Goal: Answer question/provide support: Share knowledge or assist other users

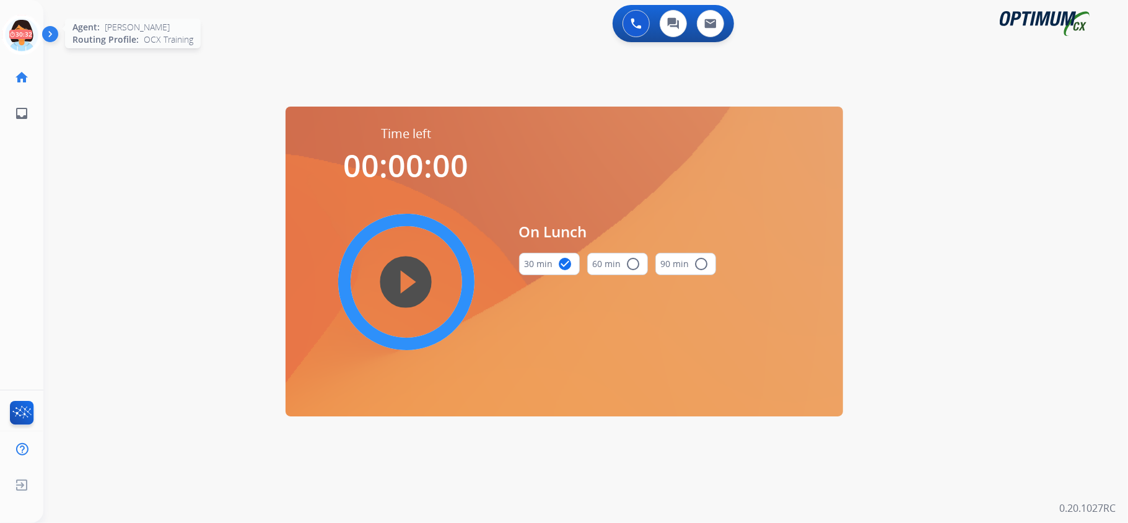
click at [20, 35] on icon at bounding box center [22, 35] width 40 height 40
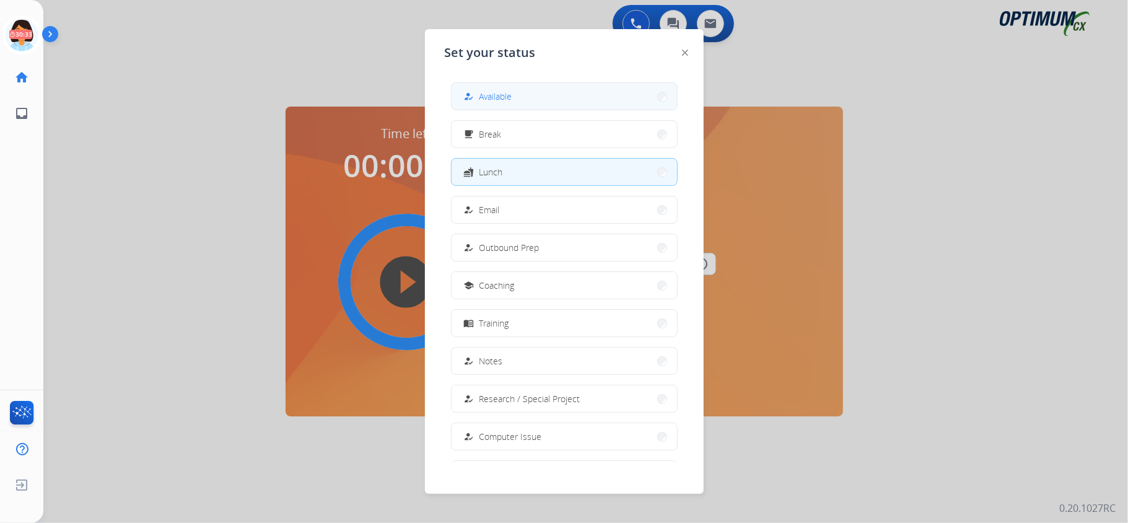
click at [573, 99] on button "how_to_reg Available" at bounding box center [564, 96] width 225 height 27
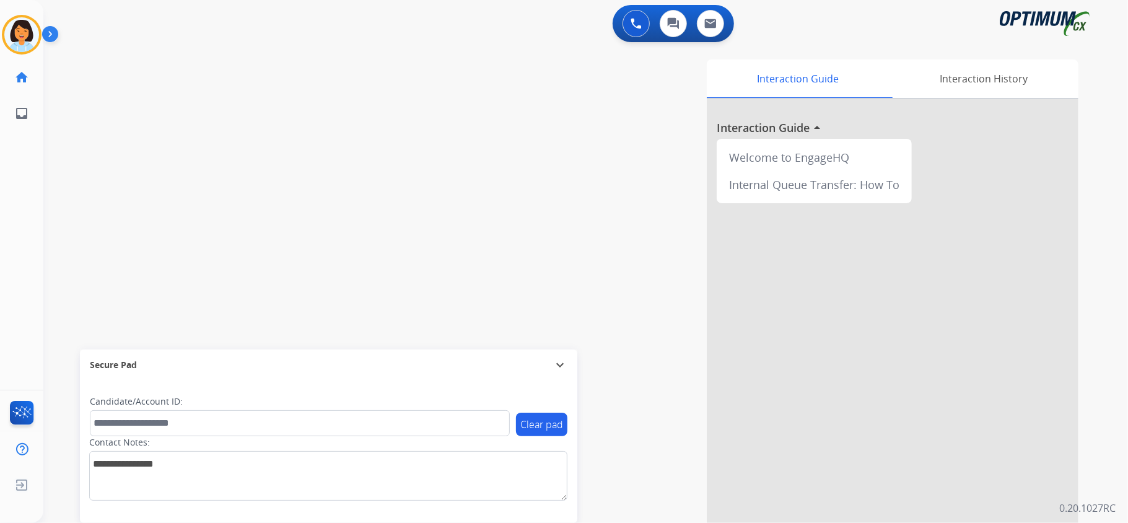
click at [244, 174] on div "swap_horiz Break voice bridge close_fullscreen Connect 3-Way Call merge_type Se…" at bounding box center [570, 303] width 1055 height 517
click at [281, 216] on div "phone [PHONE_NUMBER] [PHONE_NUMBER] content_copy access_time Call metrics Queue…" at bounding box center [570, 303] width 1055 height 517
click at [159, 72] on mat-icon "content_copy" at bounding box center [164, 75] width 11 height 11
click at [159, 77] on mat-icon "content_copy" at bounding box center [164, 75] width 11 height 11
click at [229, 93] on button "Disconnect" at bounding box center [235, 102] width 26 height 26
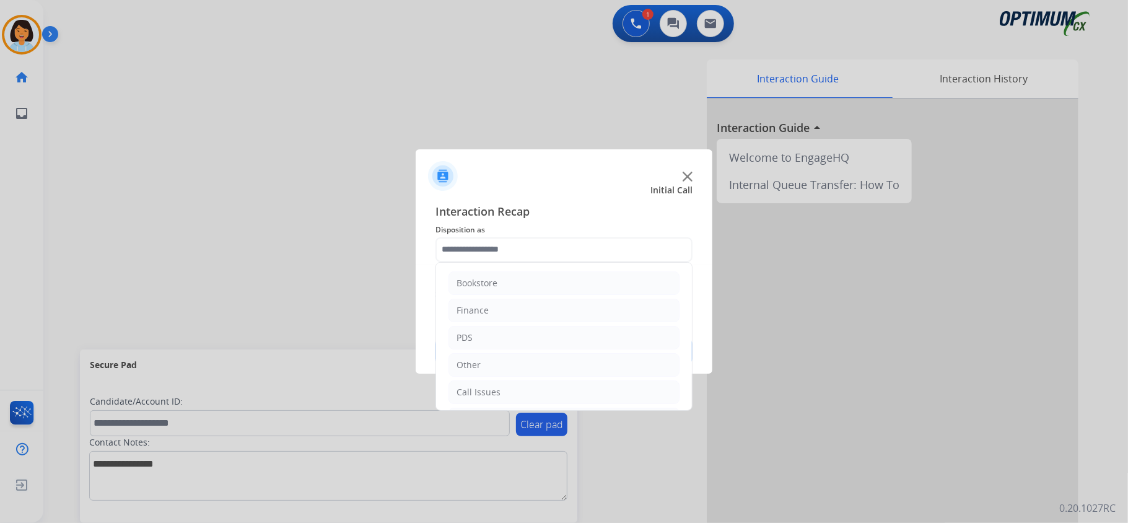
click at [494, 240] on input "text" at bounding box center [563, 249] width 257 height 25
click at [543, 385] on li "Renewal" at bounding box center [563, 390] width 231 height 24
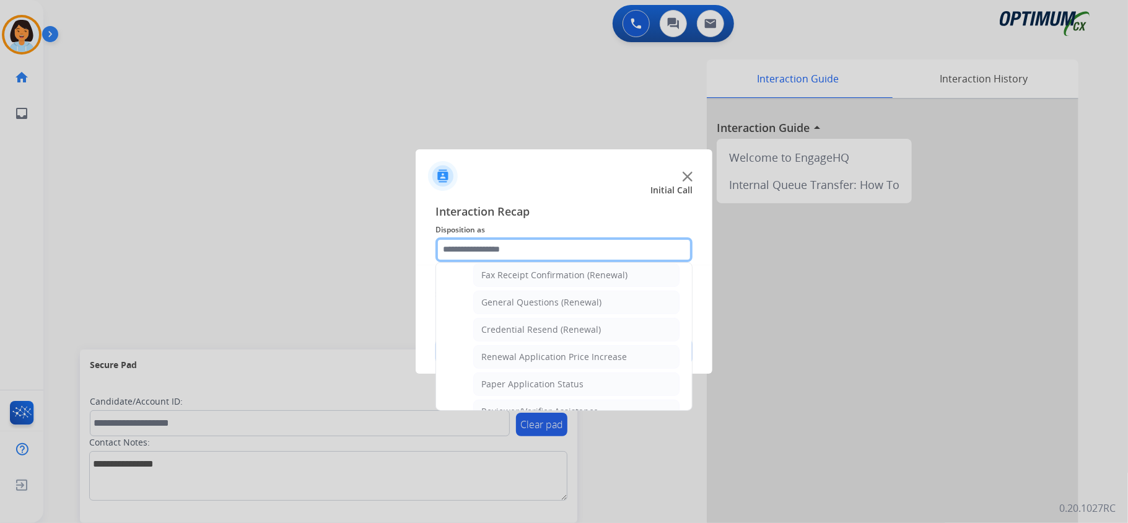
scroll to position [322, 0]
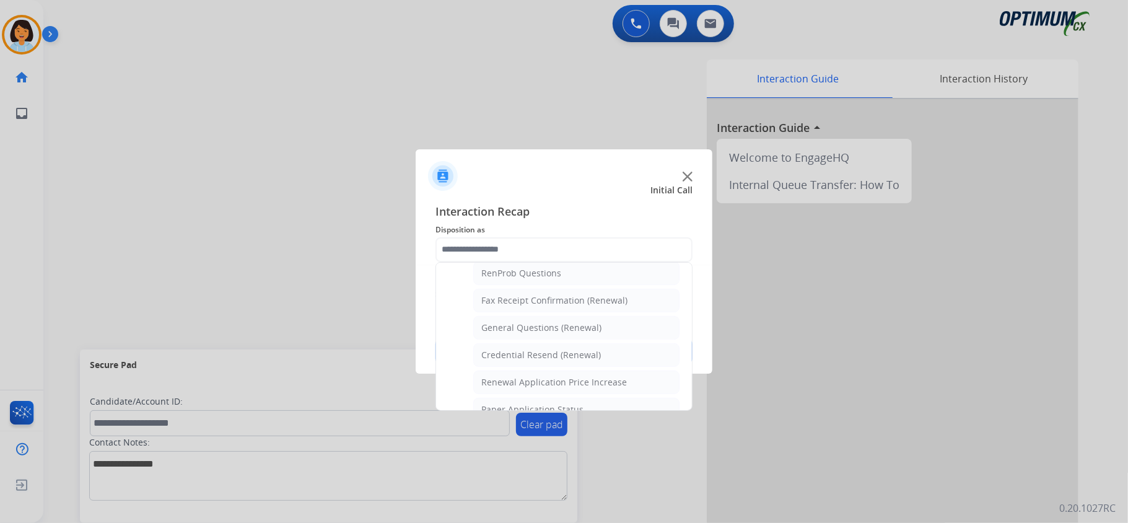
click at [541, 330] on div "General Questions (Renewal)" at bounding box center [541, 327] width 120 height 12
type input "**********"
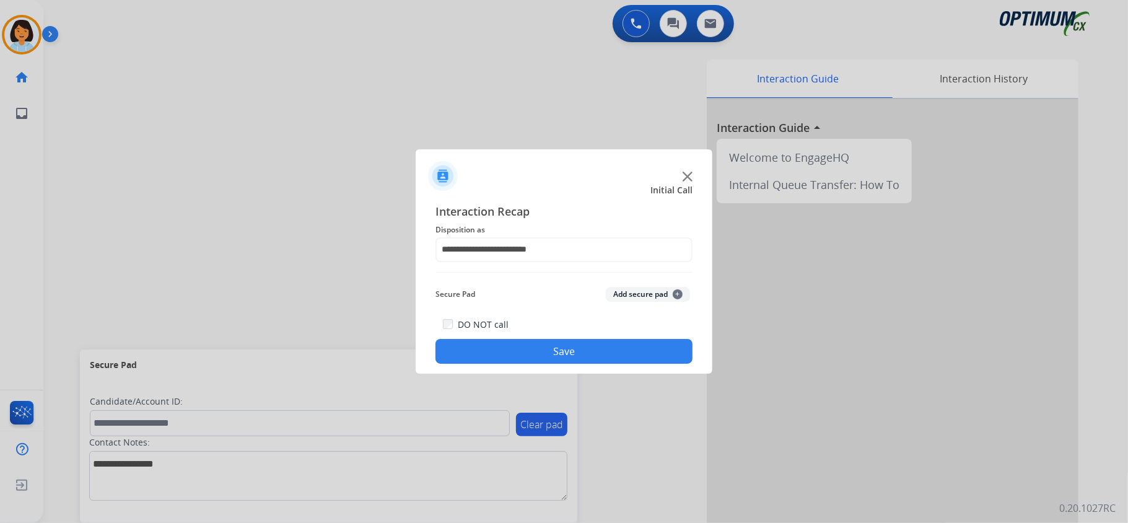
click at [536, 345] on button "Save" at bounding box center [563, 351] width 257 height 25
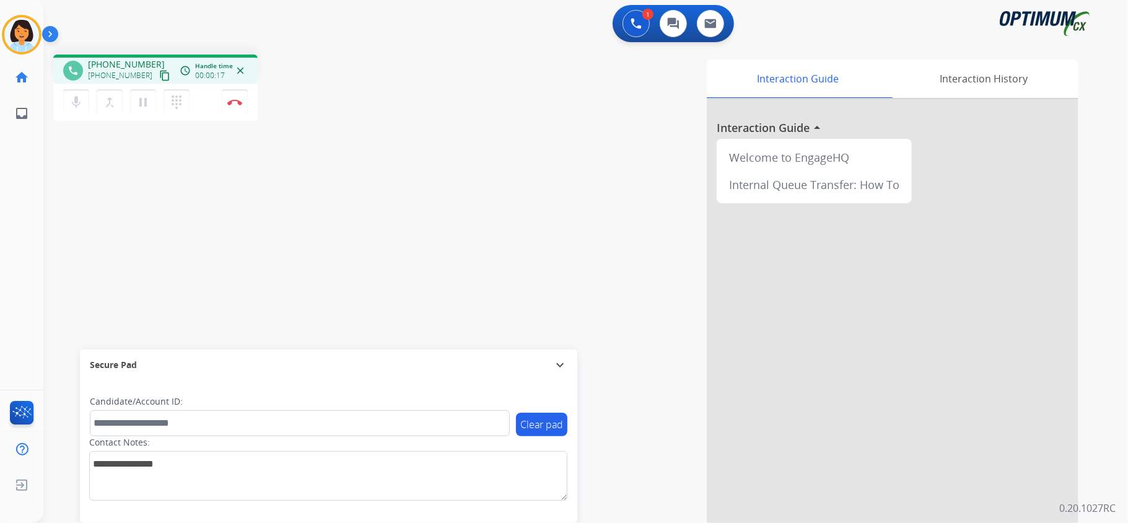
click at [159, 70] on mat-icon "content_copy" at bounding box center [164, 75] width 11 height 11
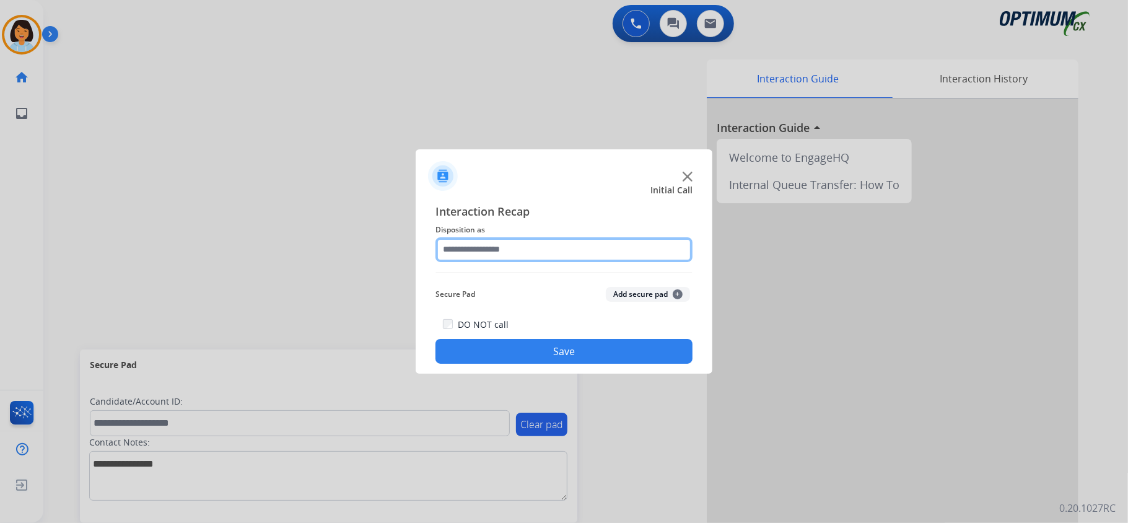
click at [637, 253] on input "text" at bounding box center [563, 249] width 257 height 25
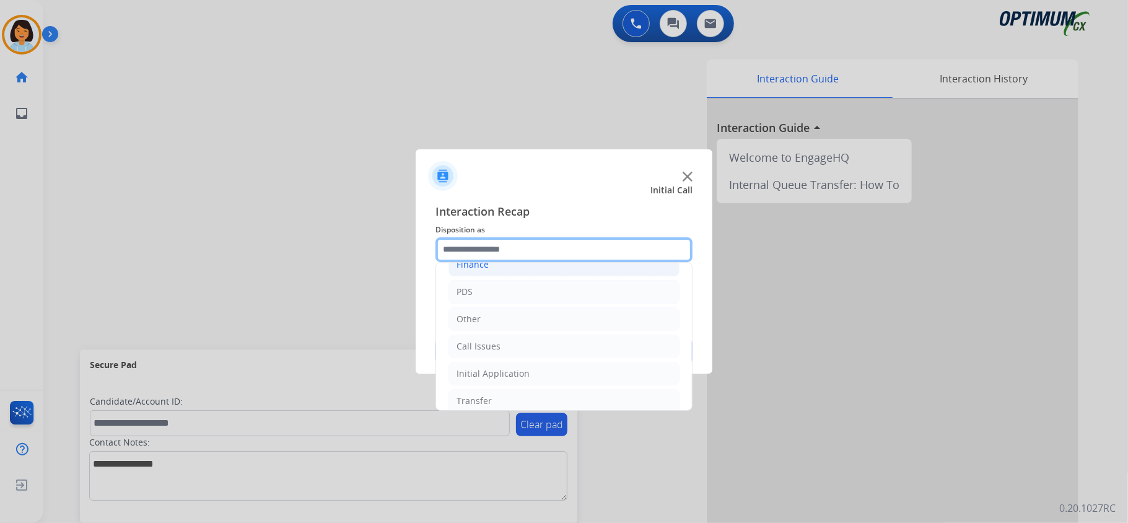
scroll to position [87, 0]
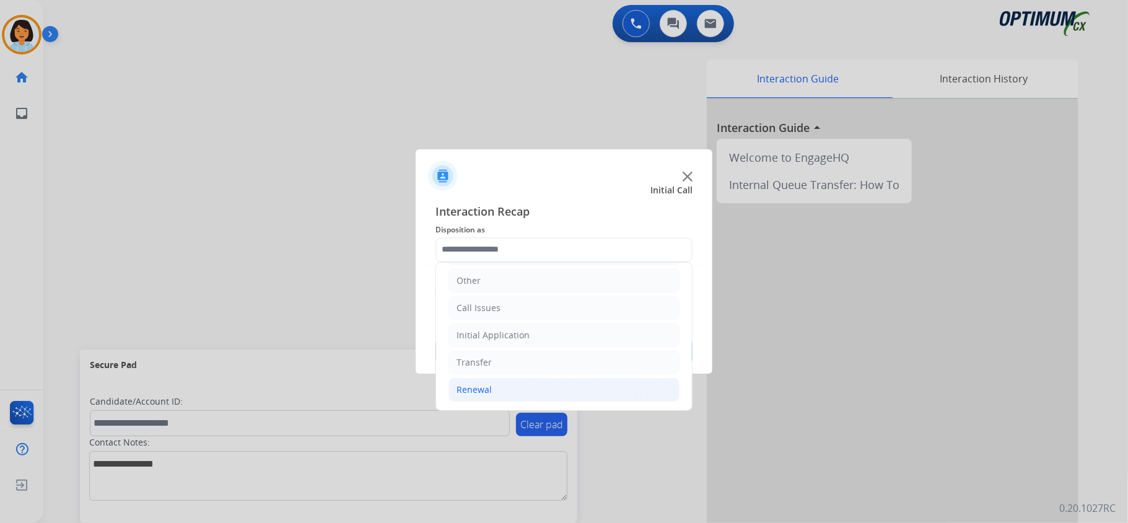
click at [513, 383] on li "Renewal" at bounding box center [563, 390] width 231 height 24
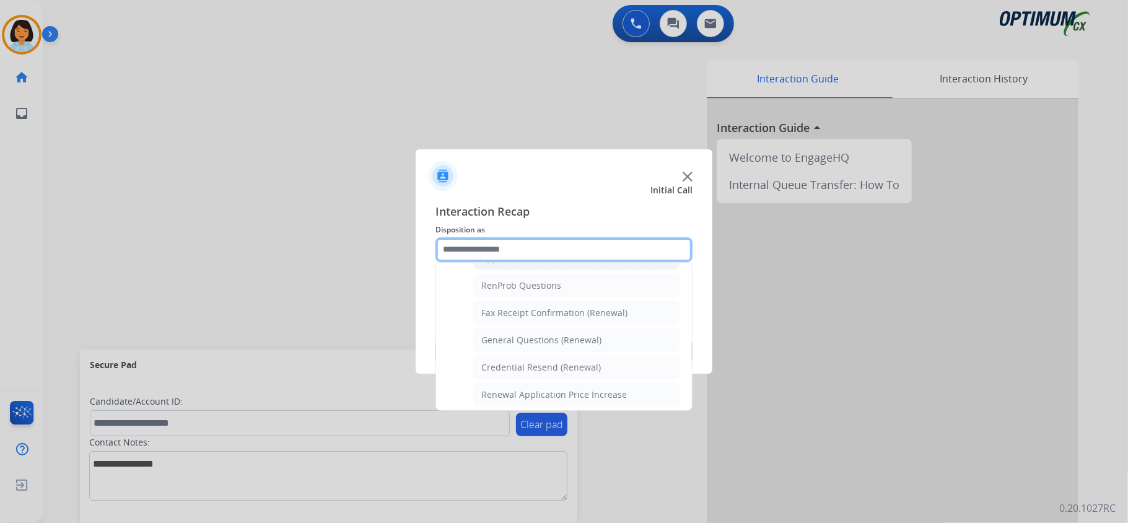
scroll to position [417, 0]
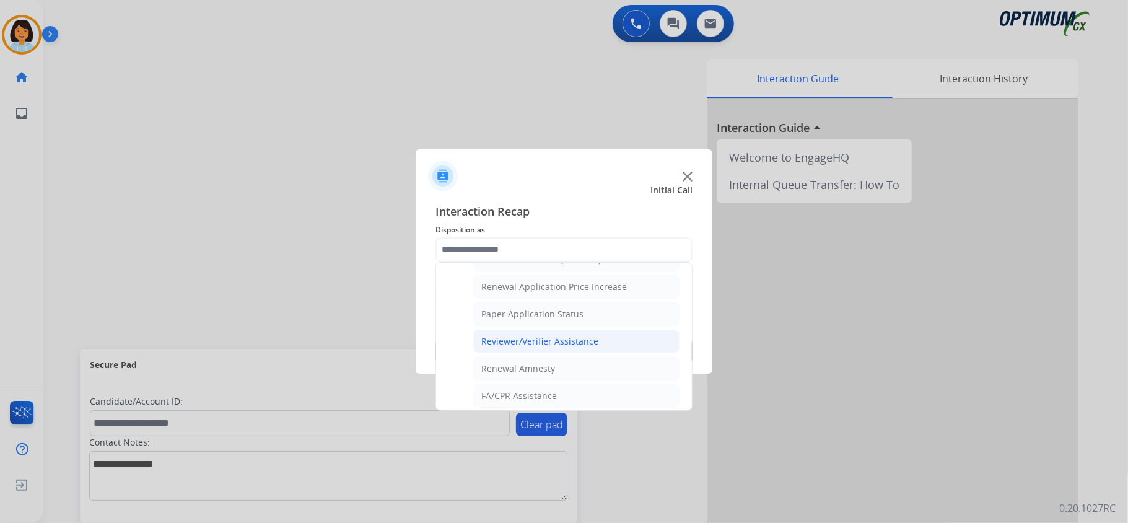
click at [538, 347] on div "Reviewer/Verifier Assistance" at bounding box center [539, 341] width 117 height 12
type input "**********"
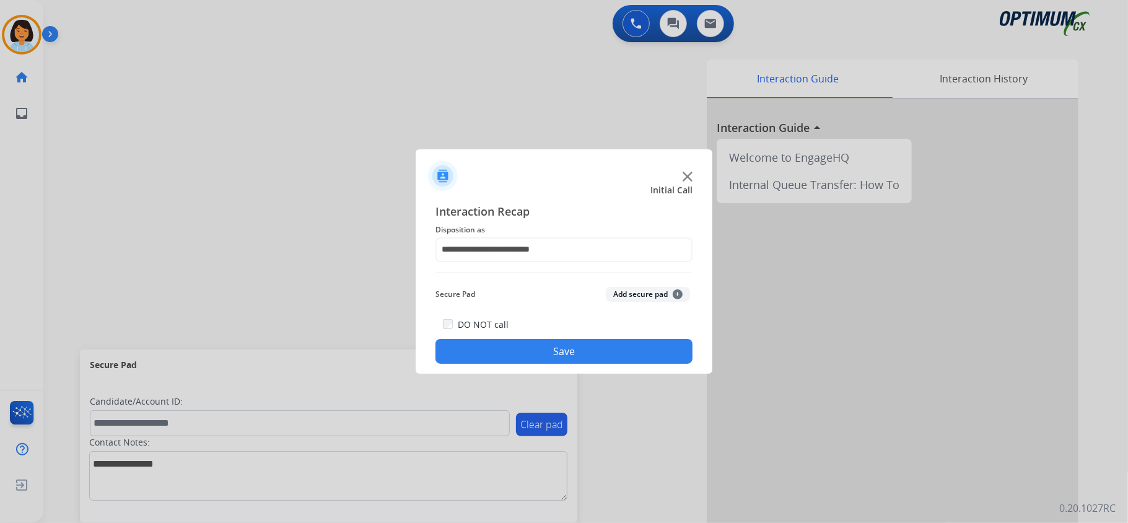
click at [523, 347] on button "Save" at bounding box center [563, 351] width 257 height 25
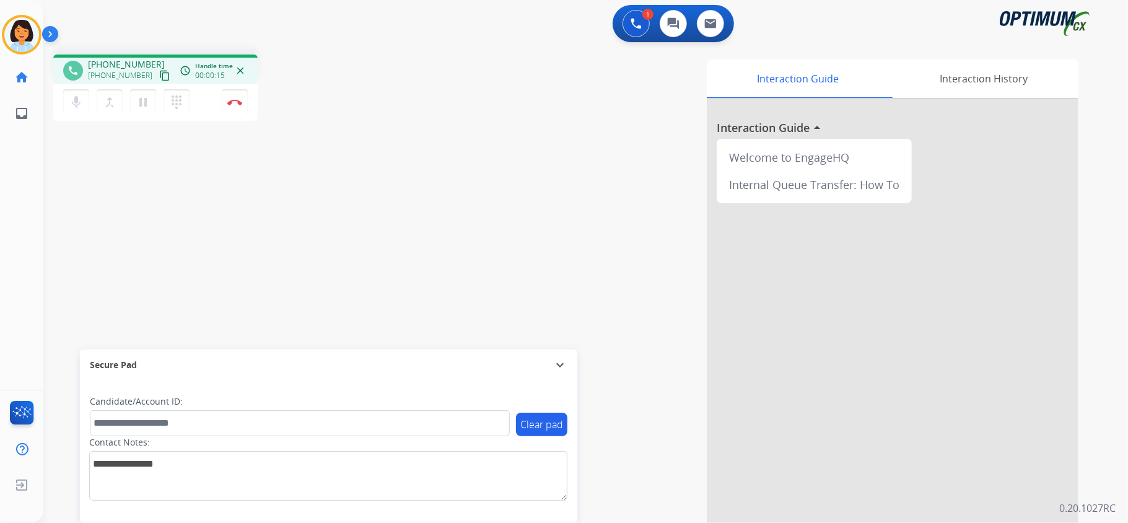
click at [159, 76] on mat-icon "content_copy" at bounding box center [164, 75] width 11 height 11
click at [234, 99] on img at bounding box center [234, 102] width 15 height 6
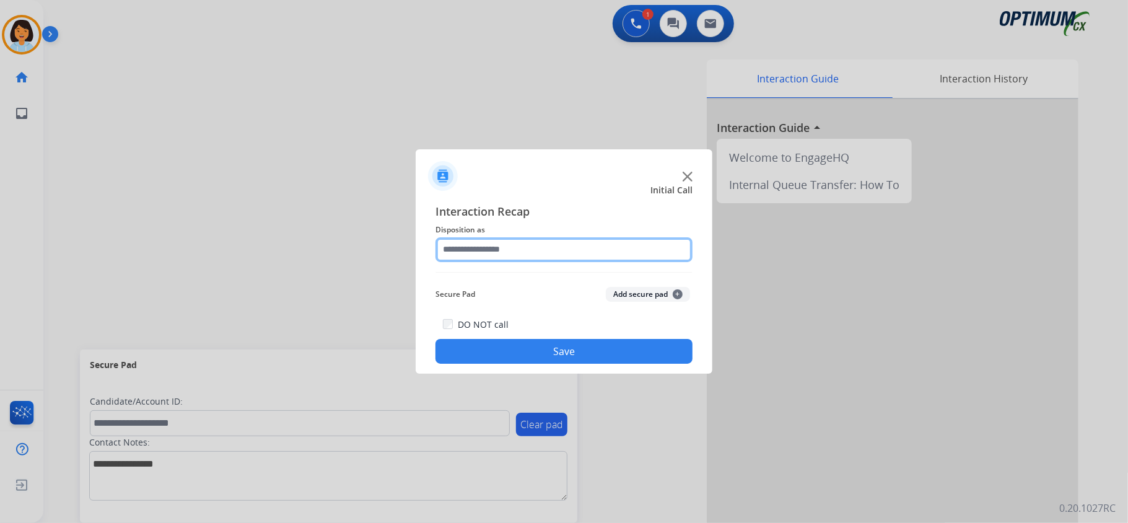
click at [523, 258] on input "text" at bounding box center [563, 249] width 257 height 25
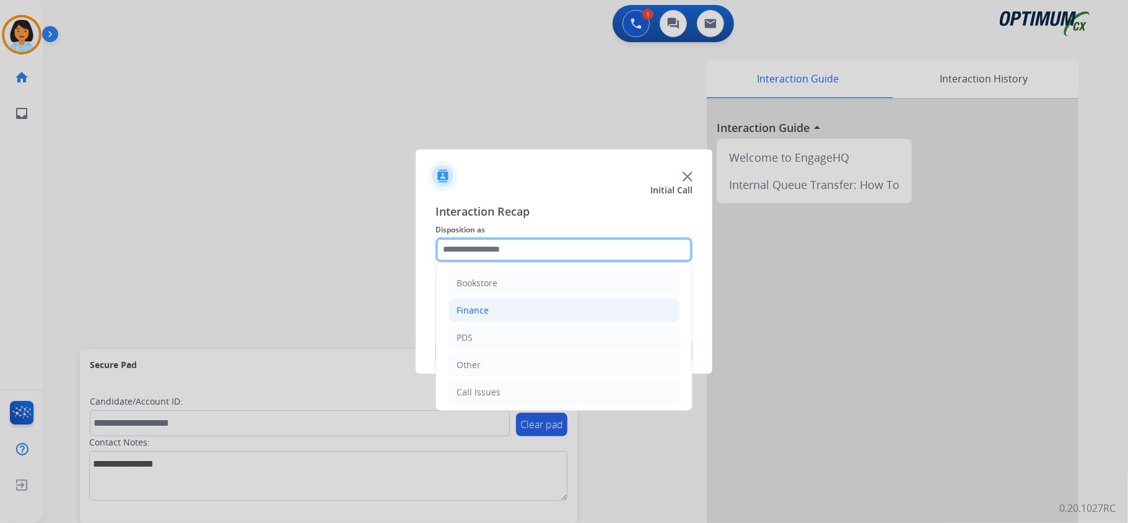
scroll to position [87, 0]
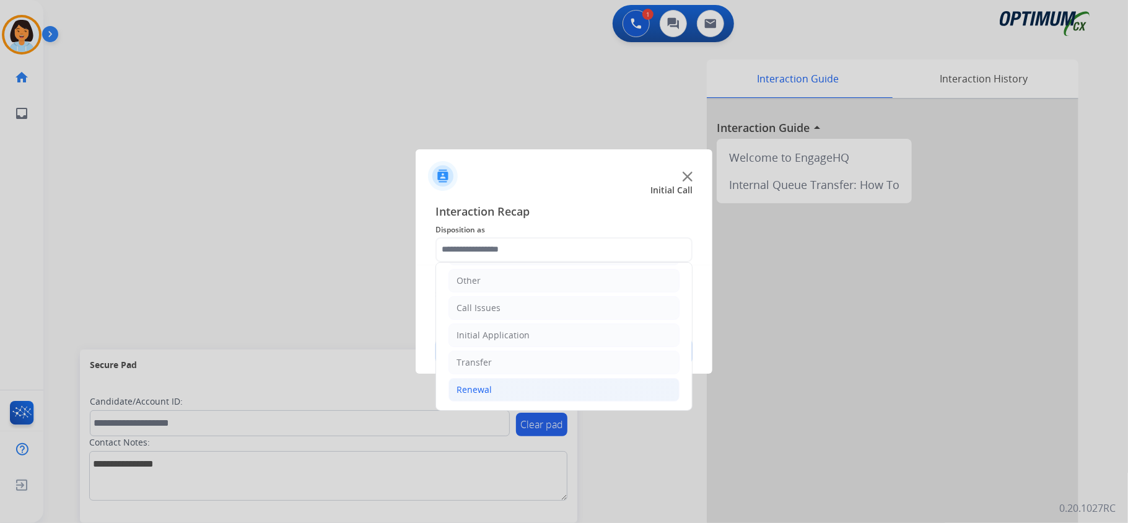
click at [540, 380] on li "Renewal" at bounding box center [563, 390] width 231 height 24
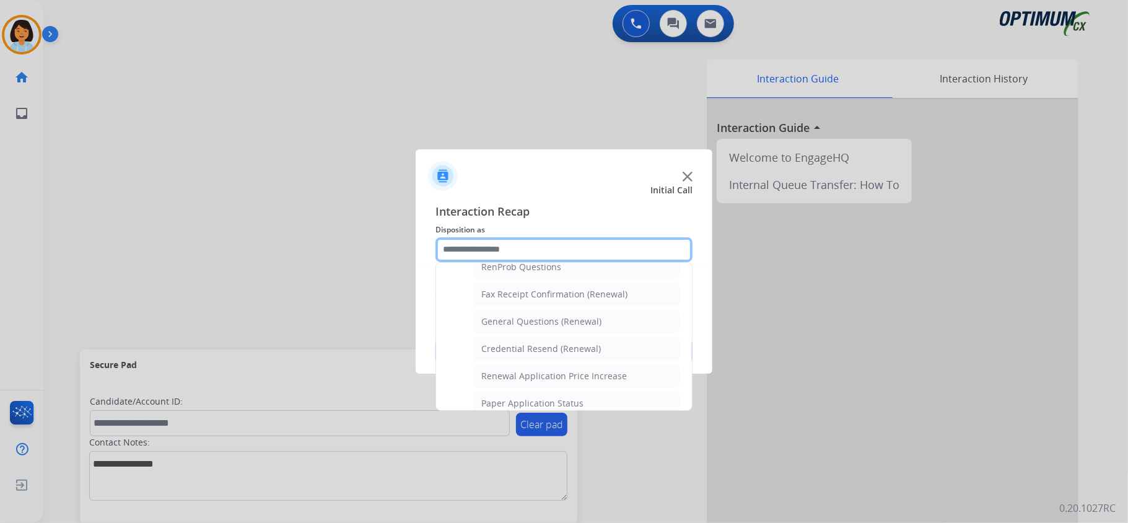
scroll to position [322, 0]
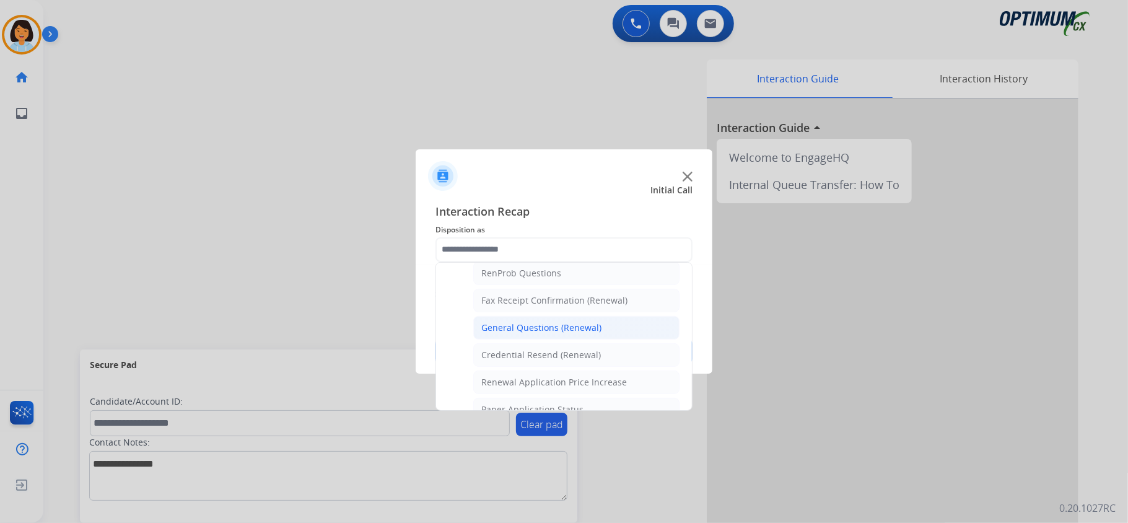
click at [543, 330] on div "General Questions (Renewal)" at bounding box center [541, 327] width 120 height 12
type input "**********"
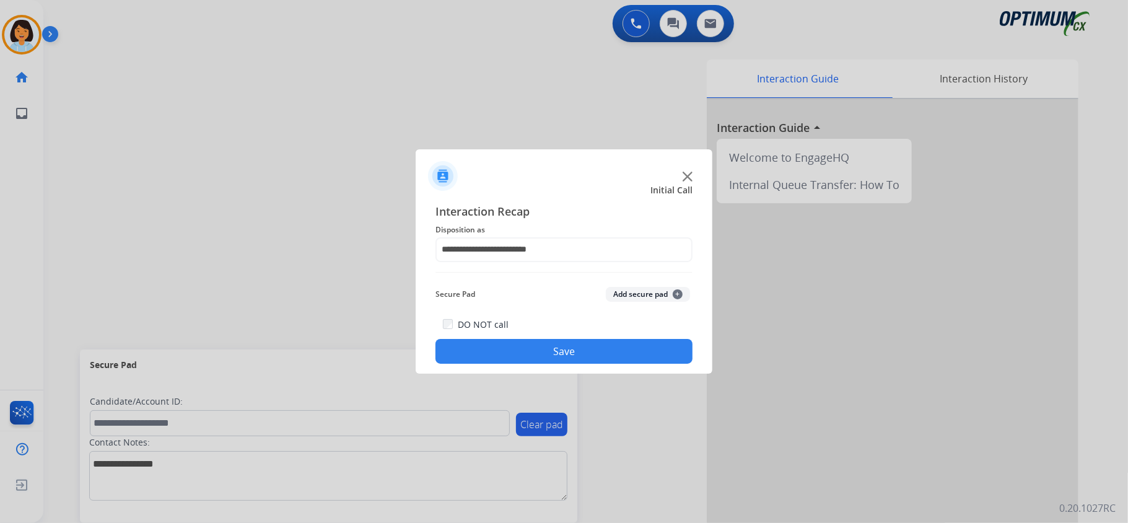
click at [541, 350] on button "Save" at bounding box center [563, 351] width 257 height 25
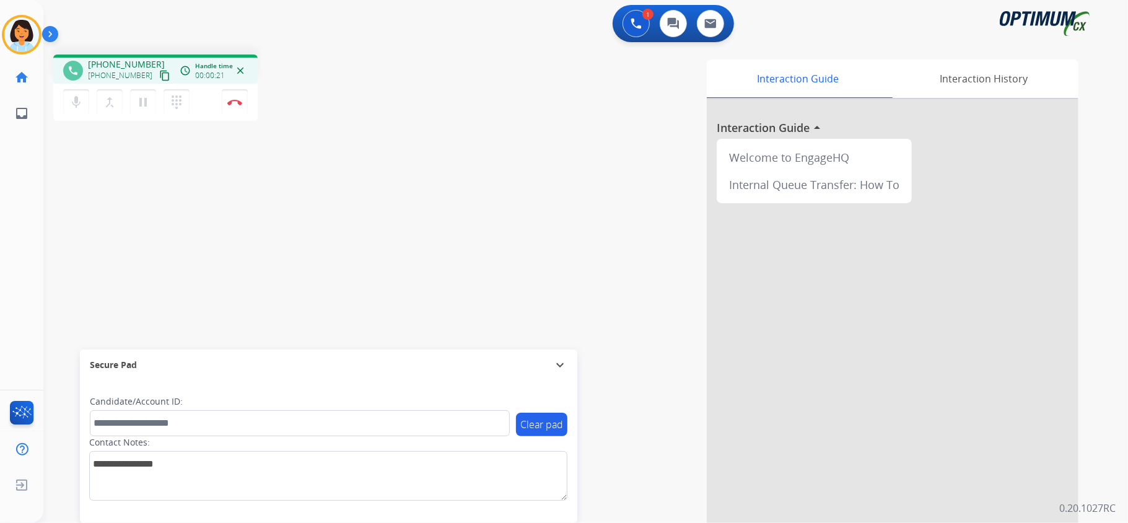
click at [159, 77] on mat-icon "content_copy" at bounding box center [164, 75] width 11 height 11
click at [243, 105] on button "Disconnect" at bounding box center [235, 102] width 26 height 26
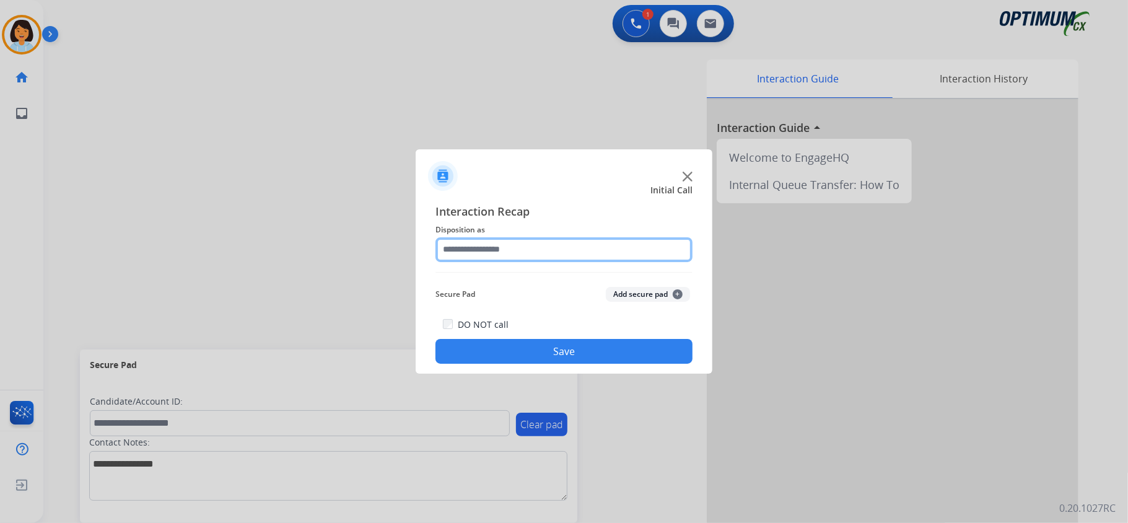
click at [492, 241] on input "text" at bounding box center [563, 249] width 257 height 25
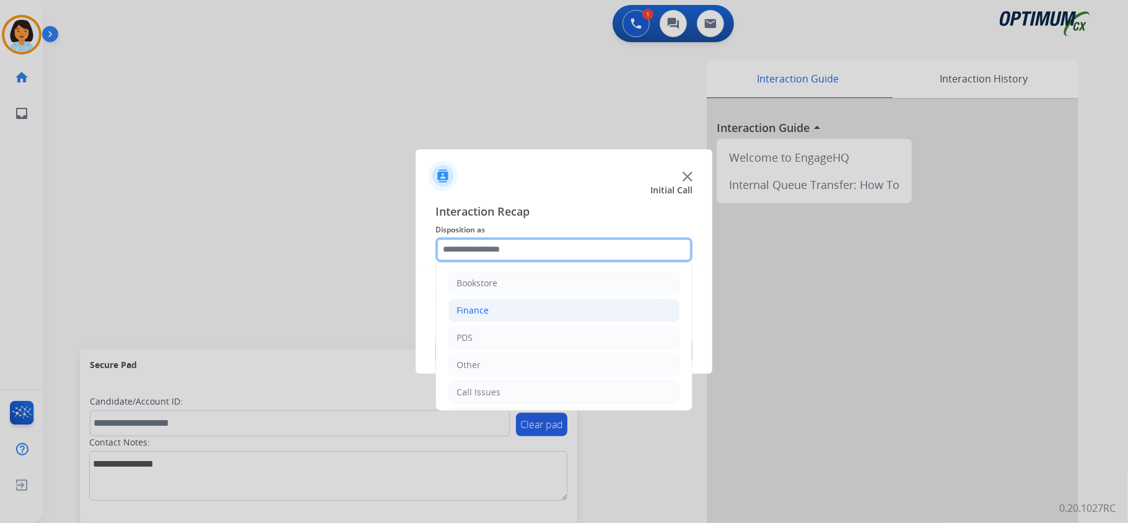
scroll to position [87, 0]
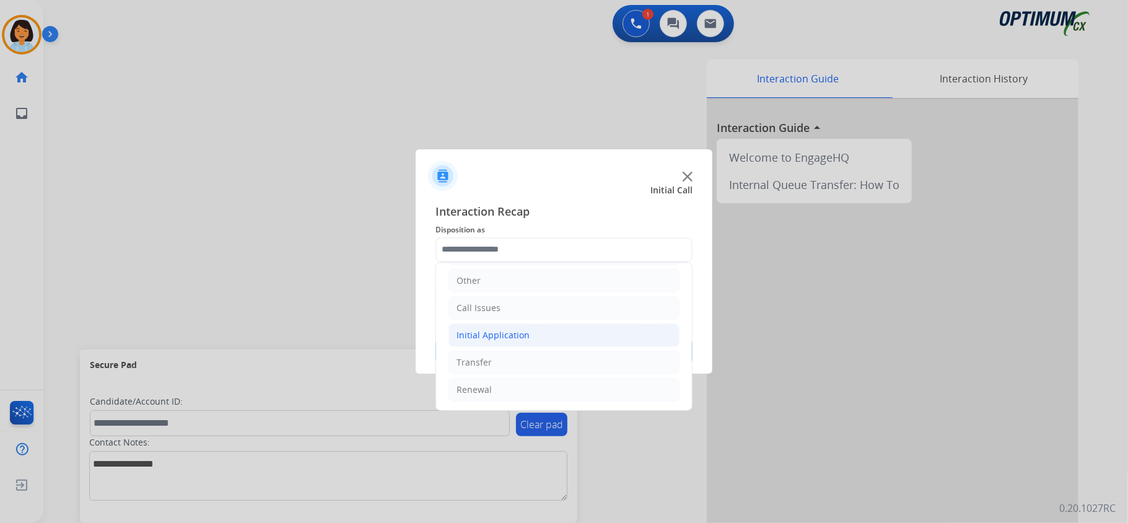
click at [513, 343] on li "Initial Application" at bounding box center [563, 335] width 231 height 24
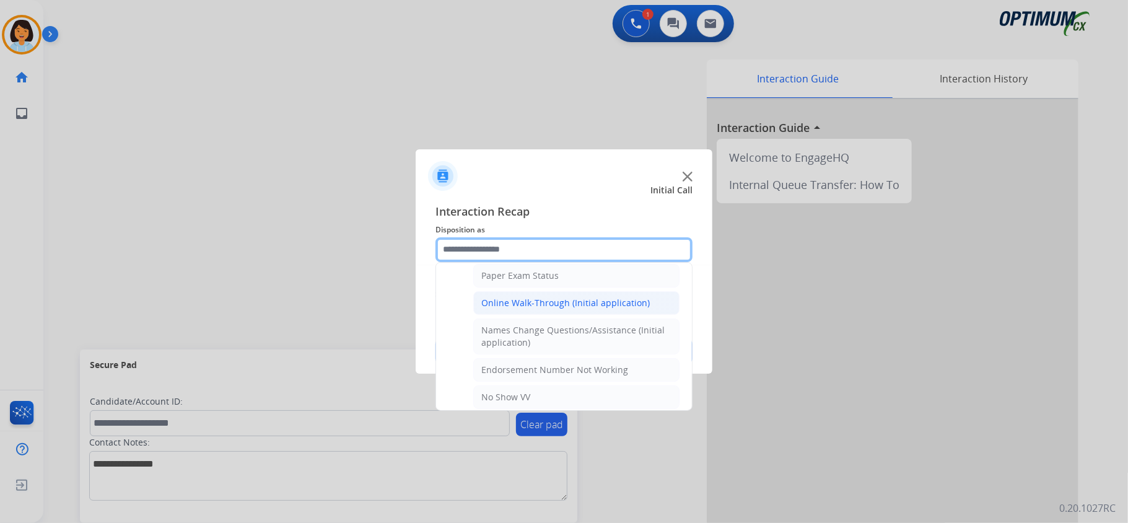
scroll to position [170, 0]
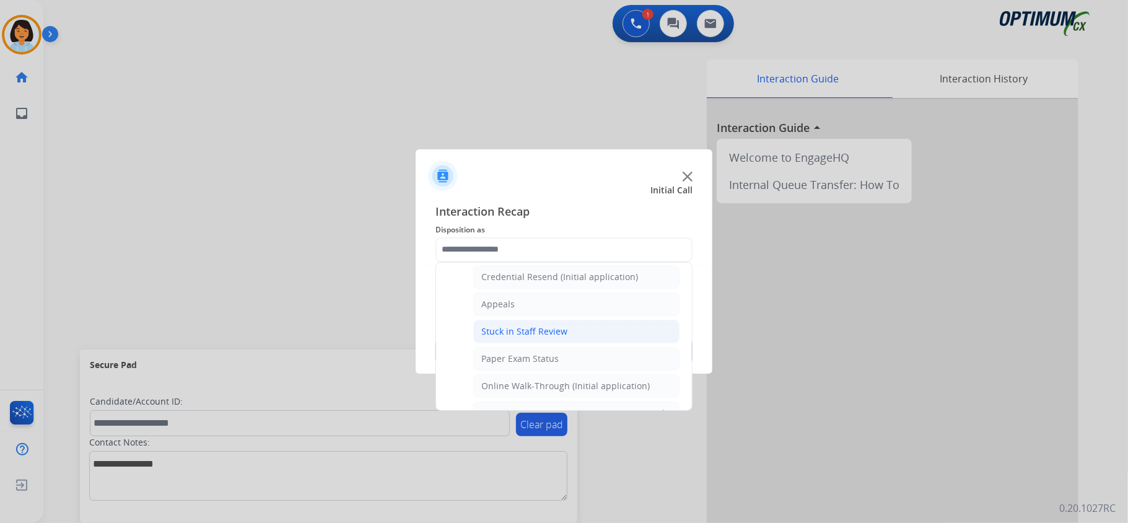
click at [509, 336] on div "Stuck in Staff Review" at bounding box center [524, 331] width 86 height 12
type input "**********"
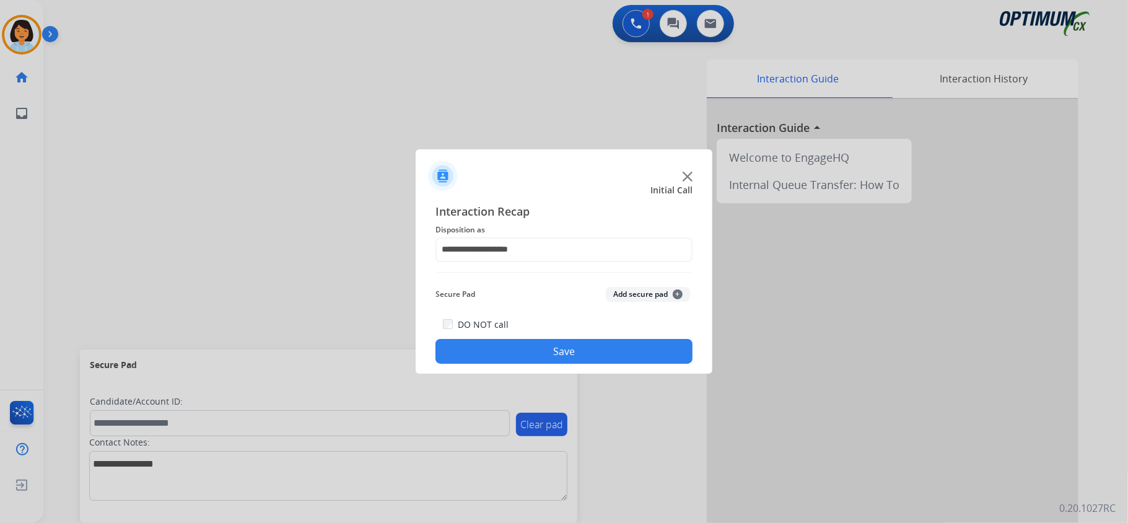
click at [505, 355] on button "Save" at bounding box center [563, 351] width 257 height 25
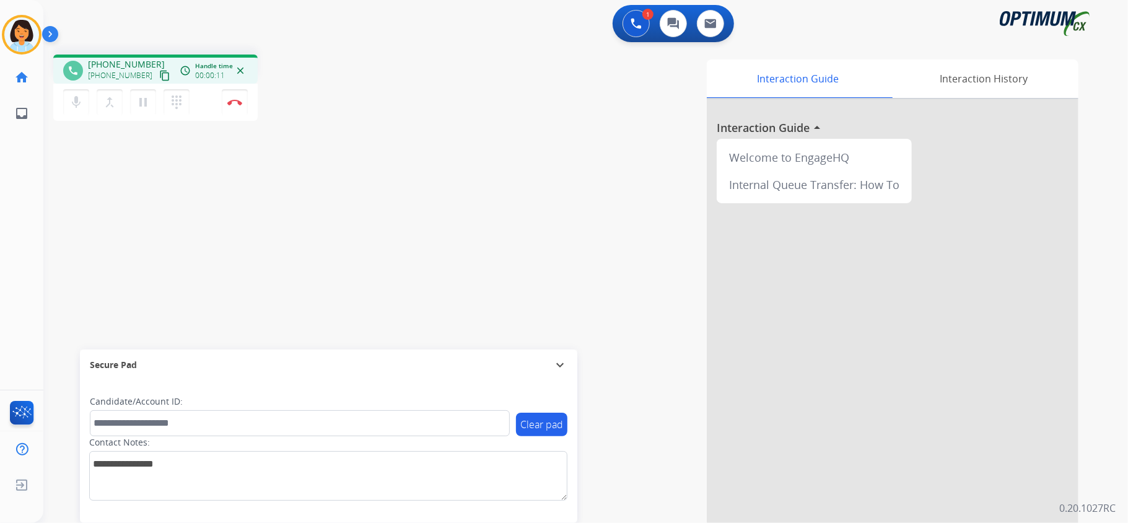
click at [159, 77] on mat-icon "content_copy" at bounding box center [164, 75] width 11 height 11
click at [159, 75] on mat-icon "content_copy" at bounding box center [164, 75] width 11 height 11
click at [237, 99] on img at bounding box center [234, 102] width 15 height 6
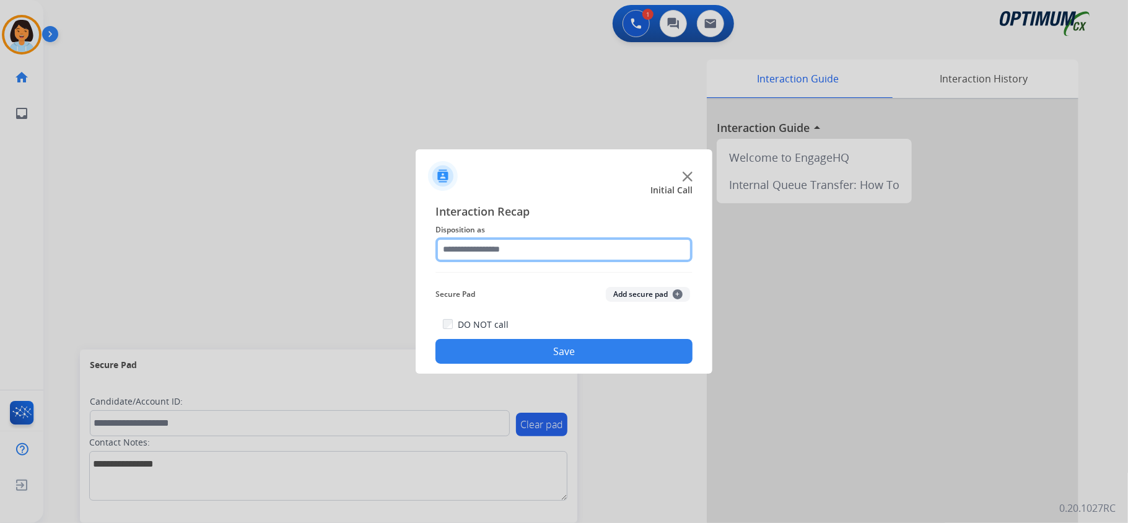
click at [491, 250] on input "text" at bounding box center [563, 249] width 257 height 25
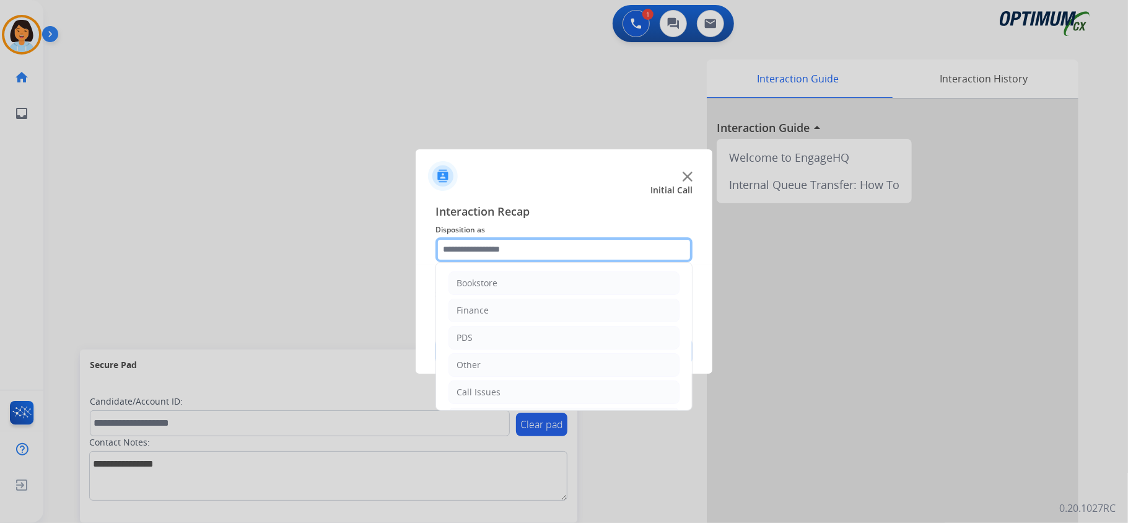
scroll to position [87, 0]
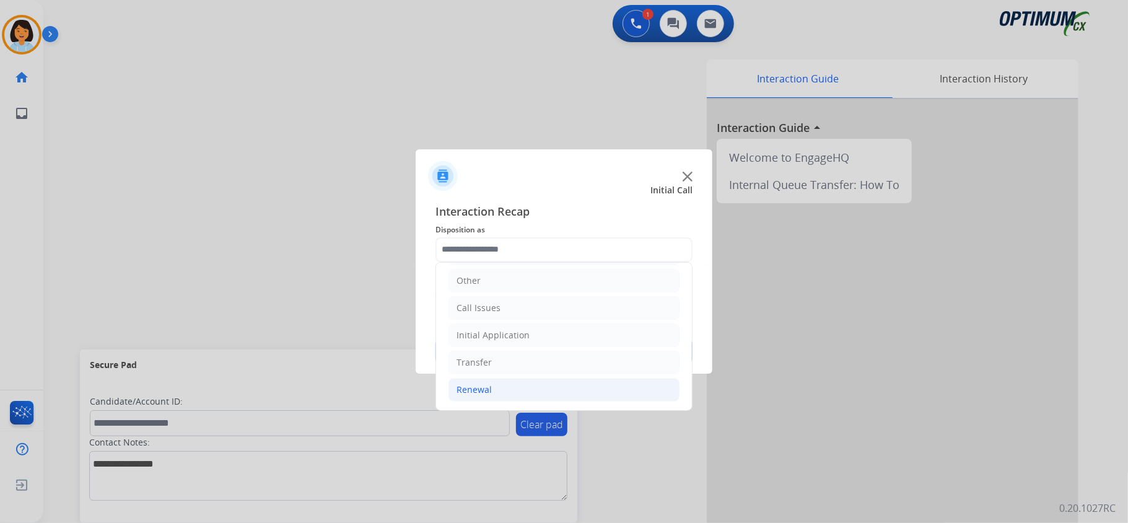
click at [518, 387] on li "Renewal" at bounding box center [563, 390] width 231 height 24
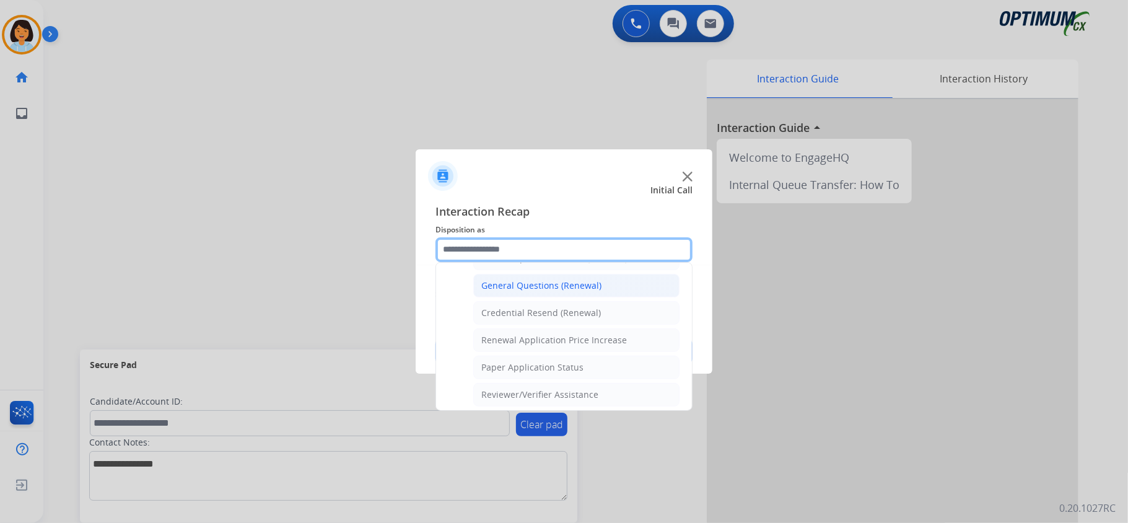
scroll to position [335, 0]
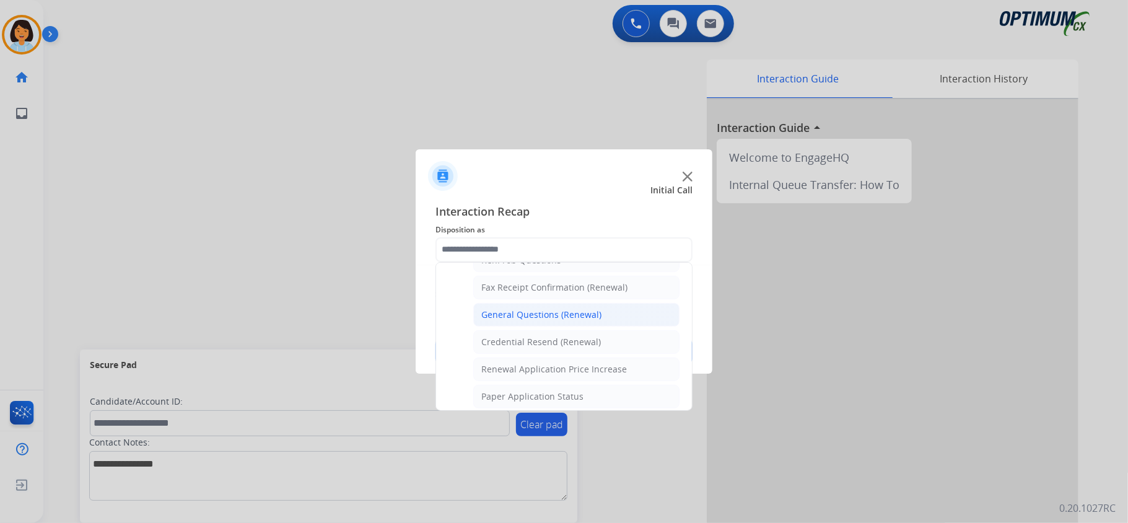
click at [531, 326] on li "General Questions (Renewal)" at bounding box center [576, 315] width 206 height 24
type input "**********"
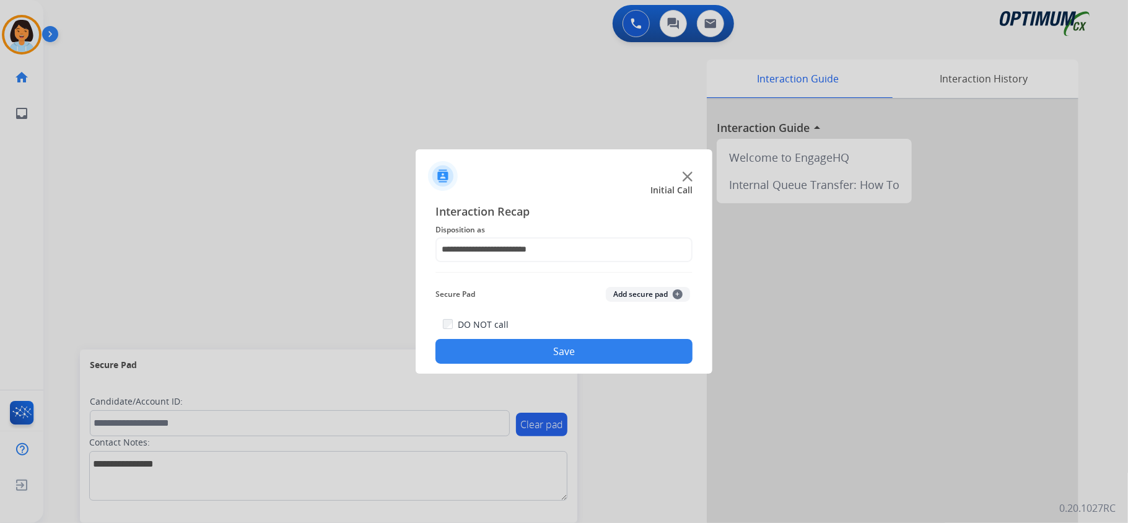
click at [573, 355] on button "Save" at bounding box center [563, 351] width 257 height 25
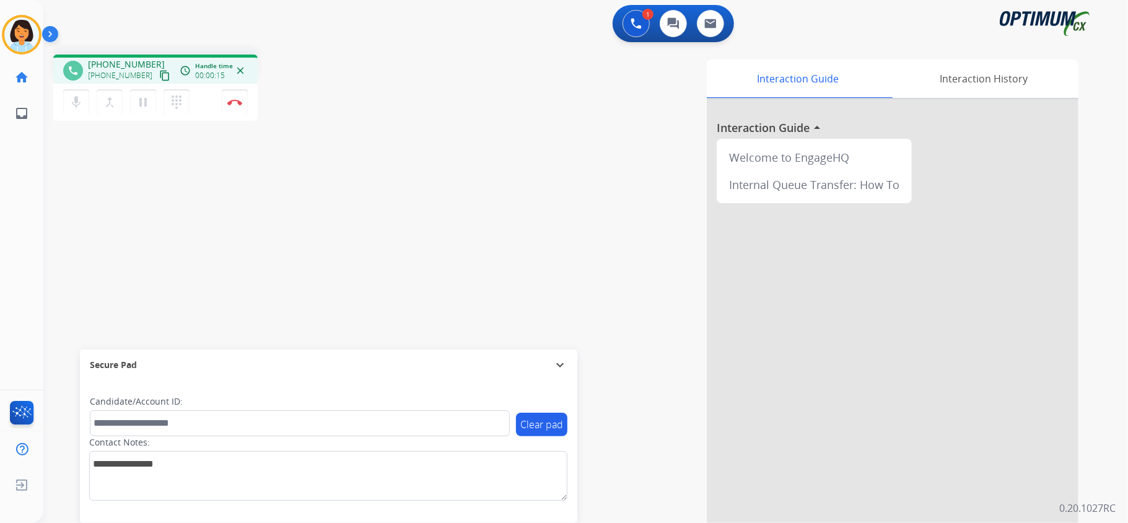
click at [159, 72] on mat-icon "content_copy" at bounding box center [164, 75] width 11 height 11
click at [234, 107] on button "Disconnect" at bounding box center [235, 102] width 26 height 26
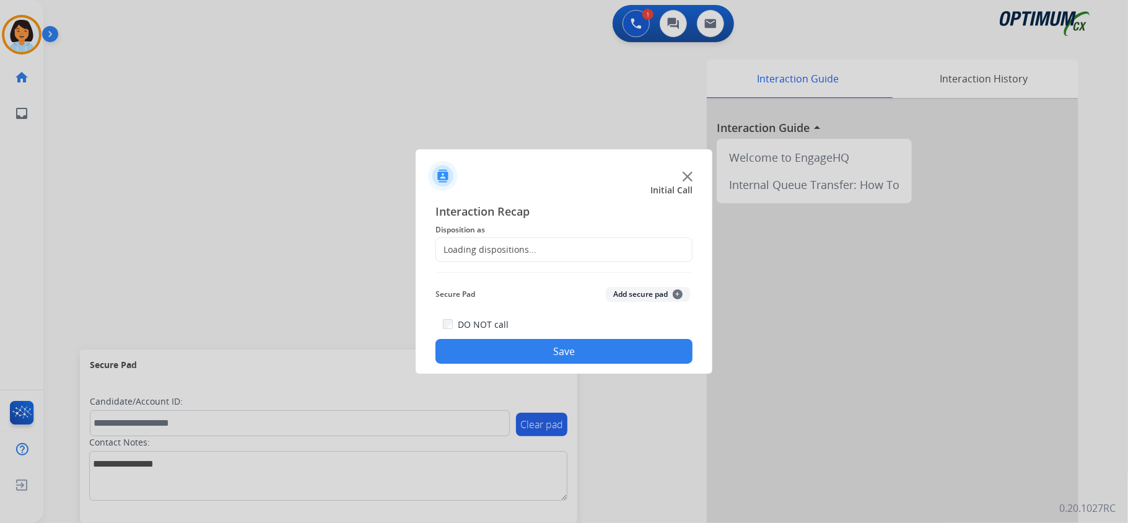
click at [507, 248] on div "Loading dispositions..." at bounding box center [486, 249] width 100 height 12
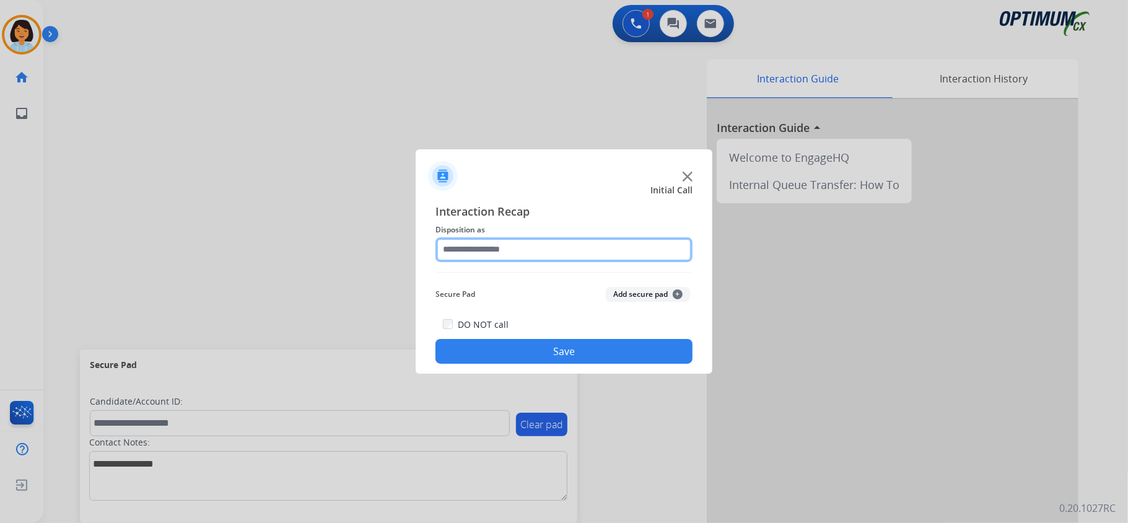
click at [514, 242] on input "text" at bounding box center [563, 249] width 257 height 25
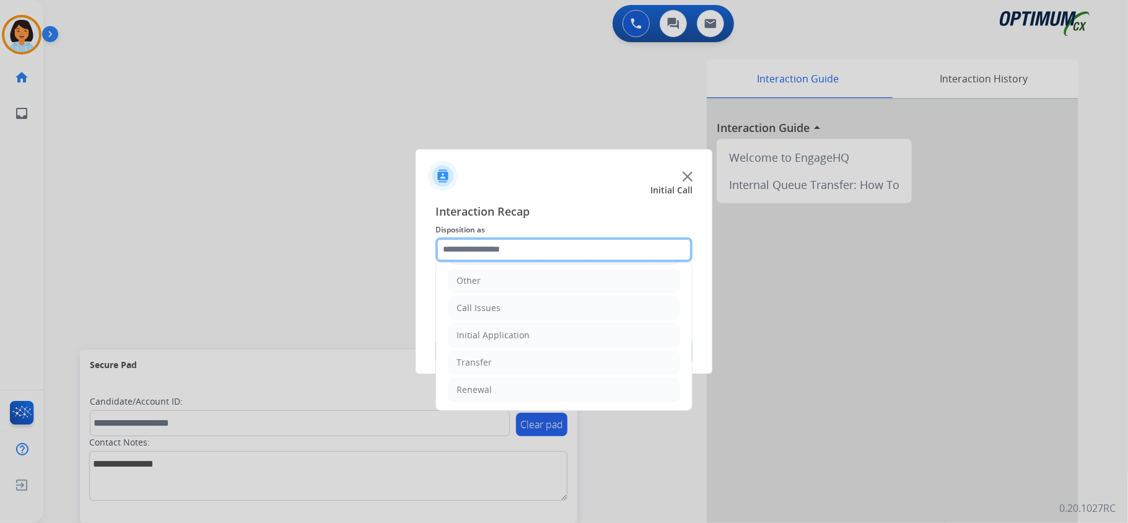
scroll to position [87, 0]
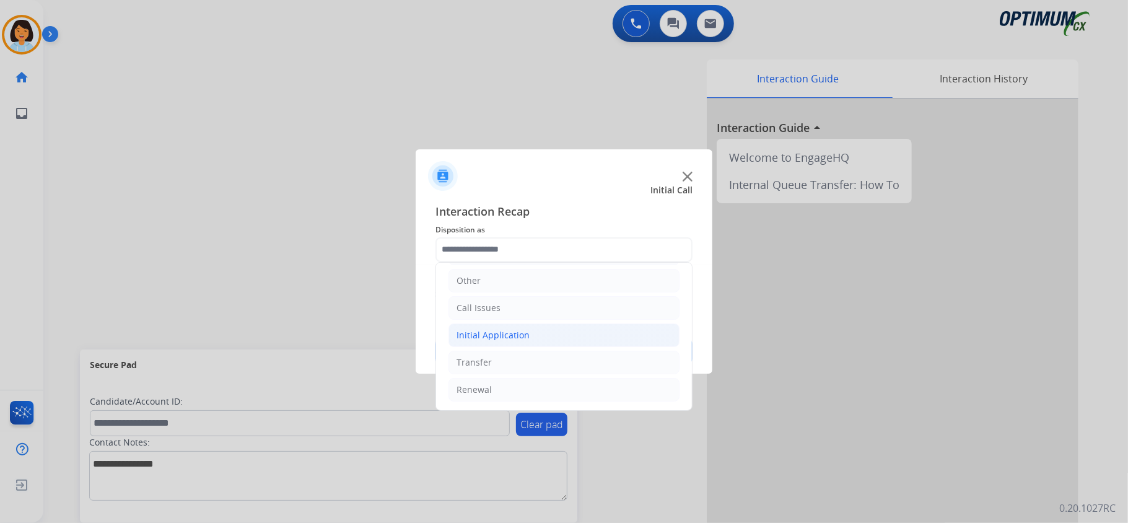
click at [525, 330] on div "Initial Application" at bounding box center [493, 335] width 73 height 12
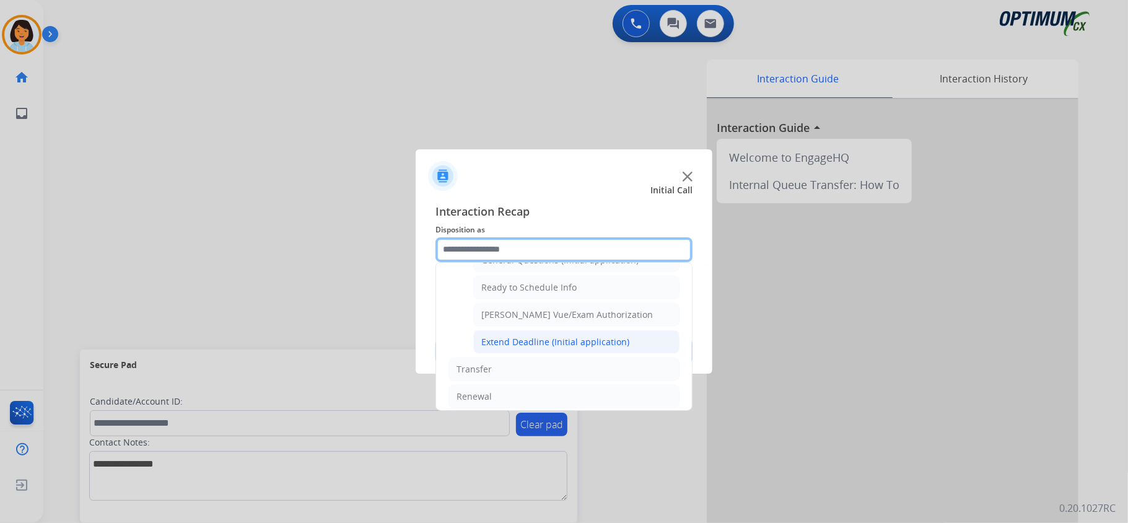
scroll to position [748, 0]
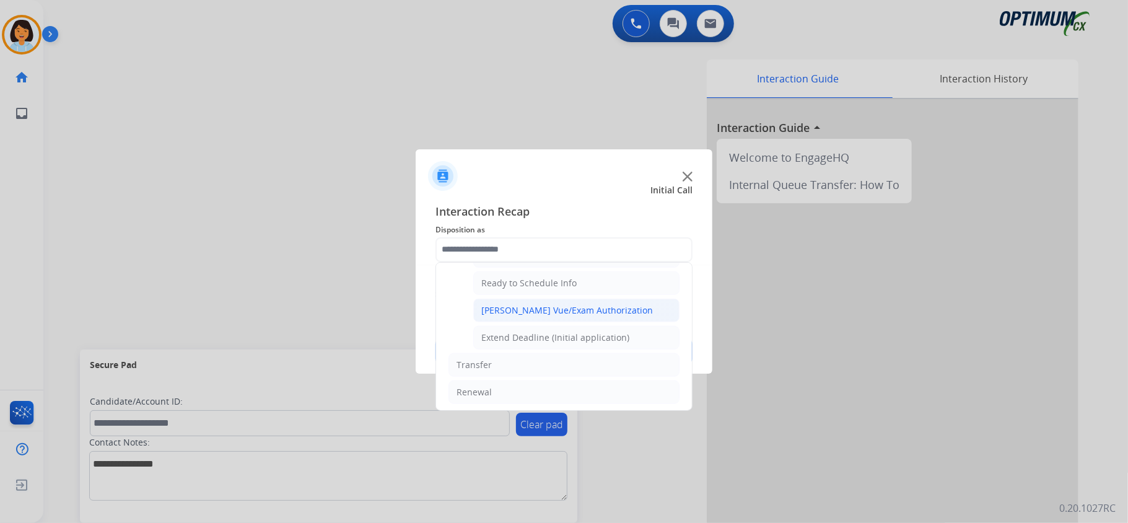
click at [533, 322] on li "[PERSON_NAME] Vue/Exam Authorization" at bounding box center [576, 311] width 206 height 24
type input "**********"
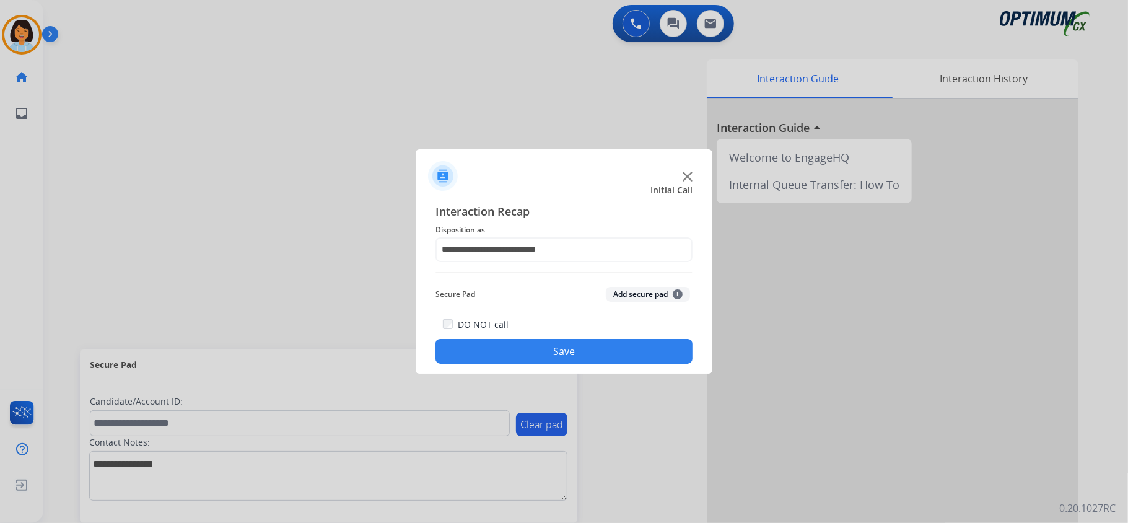
click at [523, 347] on button "Save" at bounding box center [563, 351] width 257 height 25
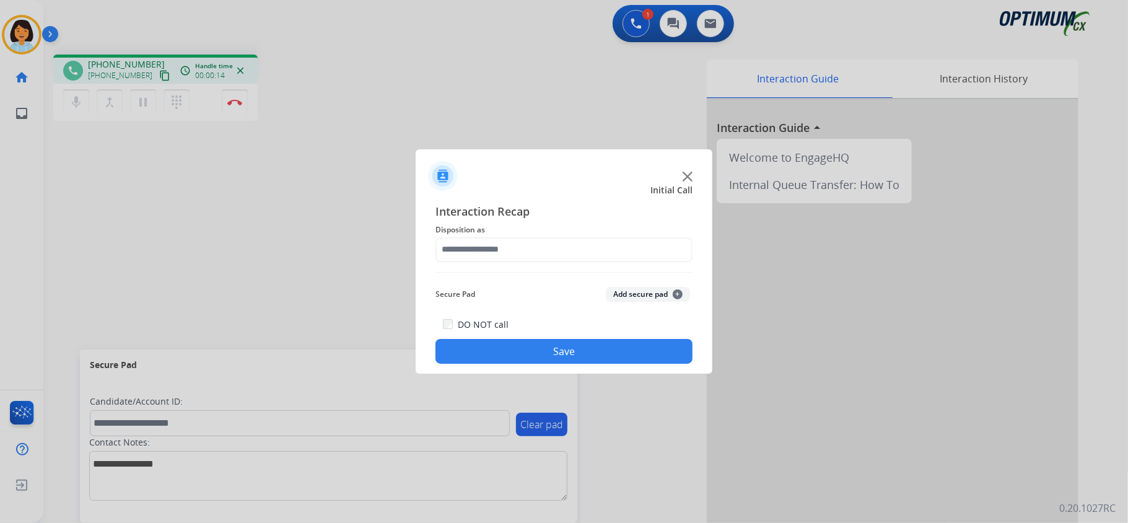
click at [524, 343] on button "Save" at bounding box center [563, 351] width 257 height 25
drag, startPoint x: 563, startPoint y: 261, endPoint x: 564, endPoint y: 245, distance: 16.1
click at [564, 255] on div "Interaction Recap Disposition as Please select a Disposition Secure Pad Add sec…" at bounding box center [563, 284] width 257 height 162
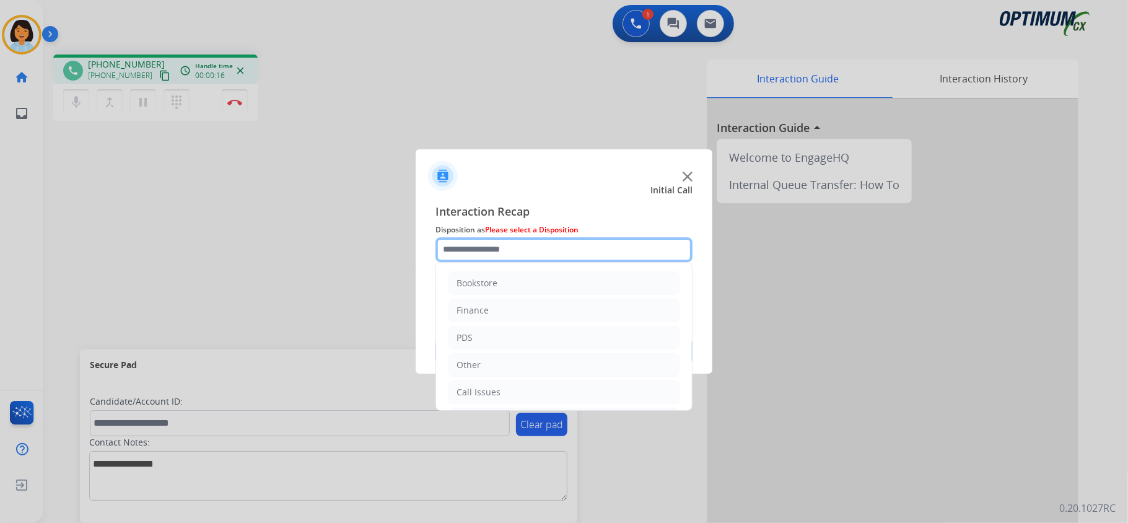
click at [564, 245] on input "text" at bounding box center [563, 249] width 257 height 25
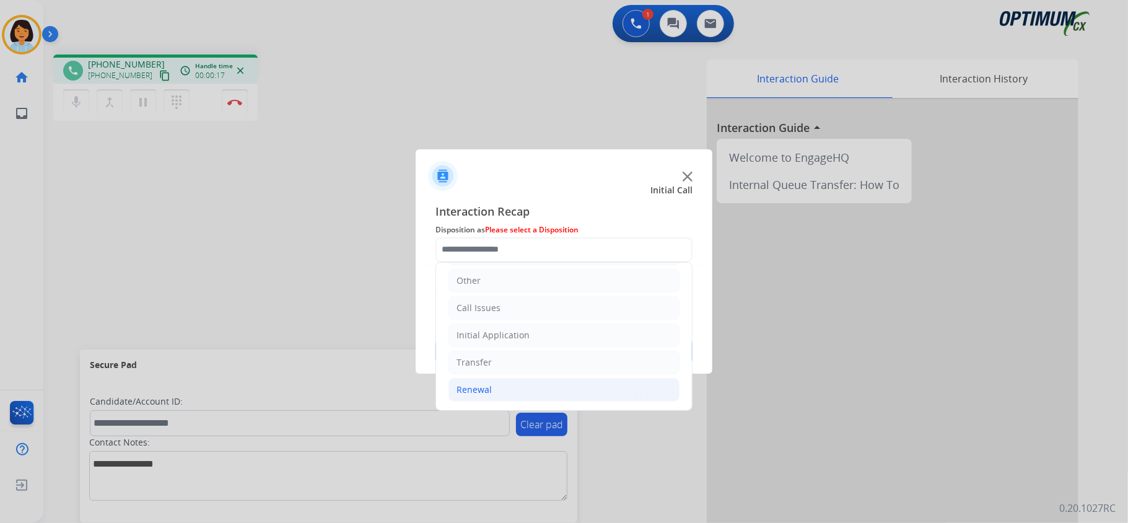
click at [481, 385] on div "Renewal" at bounding box center [474, 389] width 35 height 12
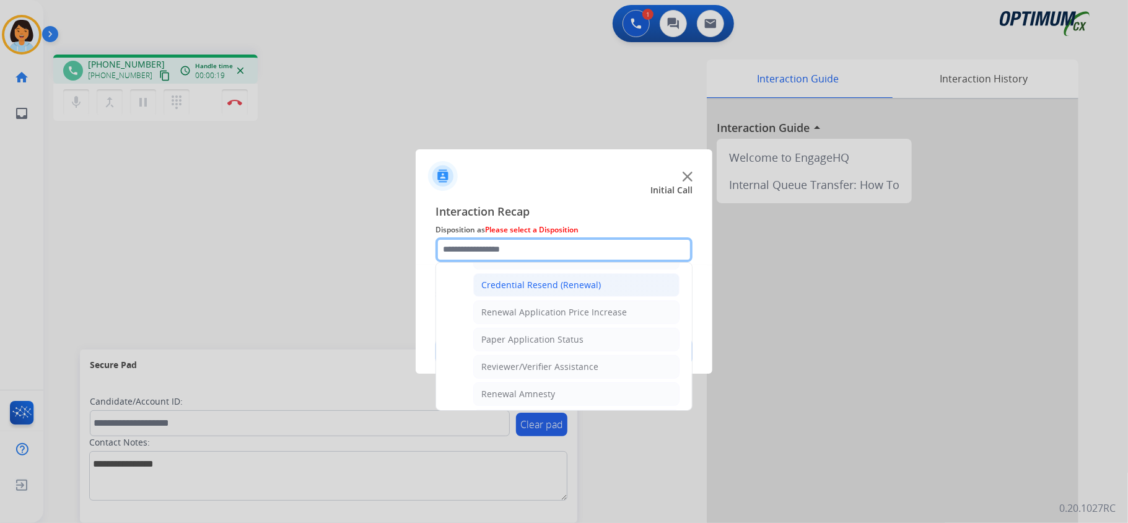
scroll to position [487, 0]
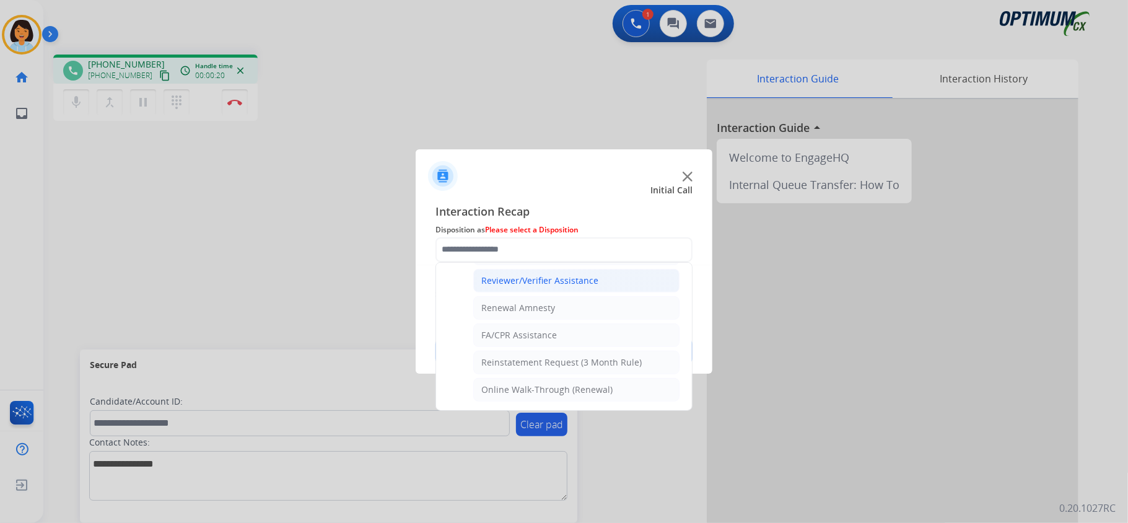
click at [533, 276] on div "Reviewer/Verifier Assistance" at bounding box center [539, 280] width 117 height 12
type input "**********"
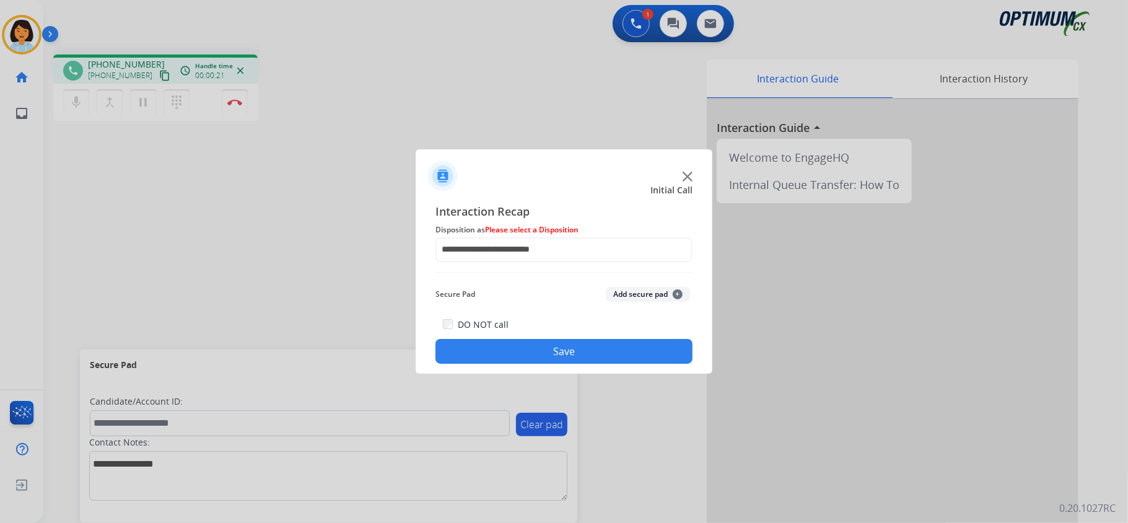
click at [515, 357] on button "Save" at bounding box center [563, 351] width 257 height 25
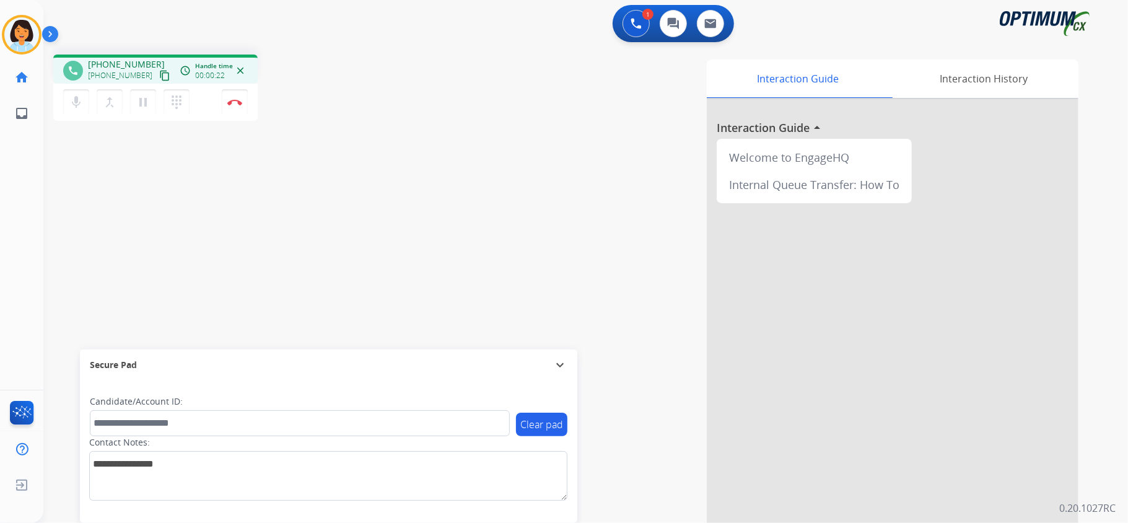
click at [159, 75] on mat-icon "content_copy" at bounding box center [164, 75] width 11 height 11
click at [239, 95] on button "Disconnect" at bounding box center [235, 102] width 26 height 26
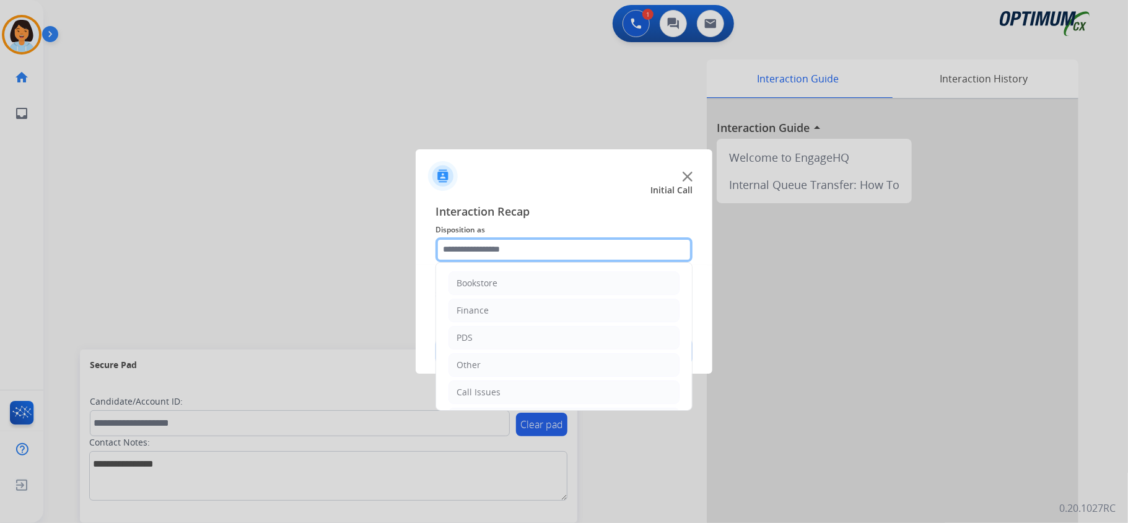
click at [518, 248] on input "text" at bounding box center [563, 249] width 257 height 25
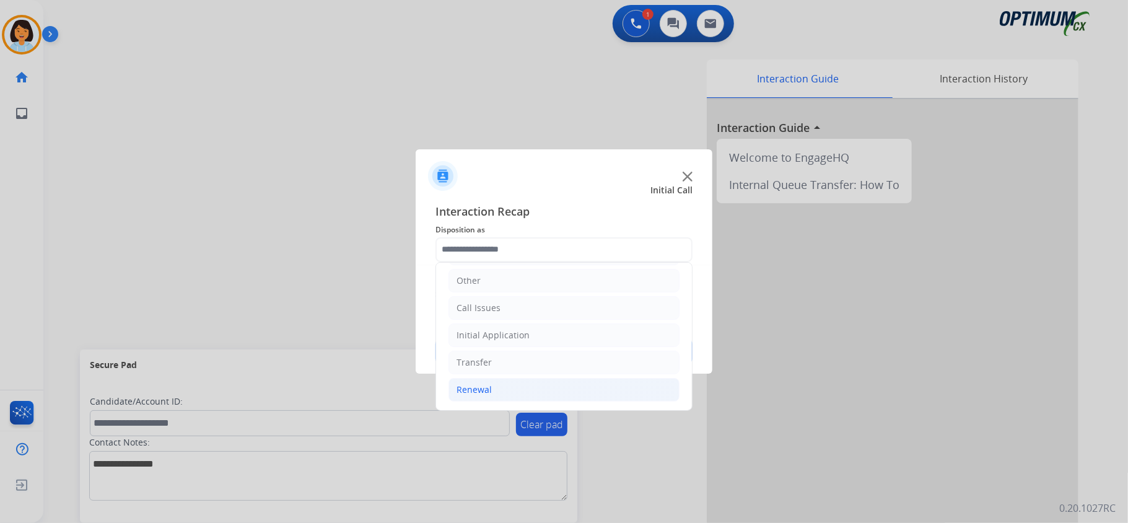
click at [561, 393] on li "Renewal" at bounding box center [563, 390] width 231 height 24
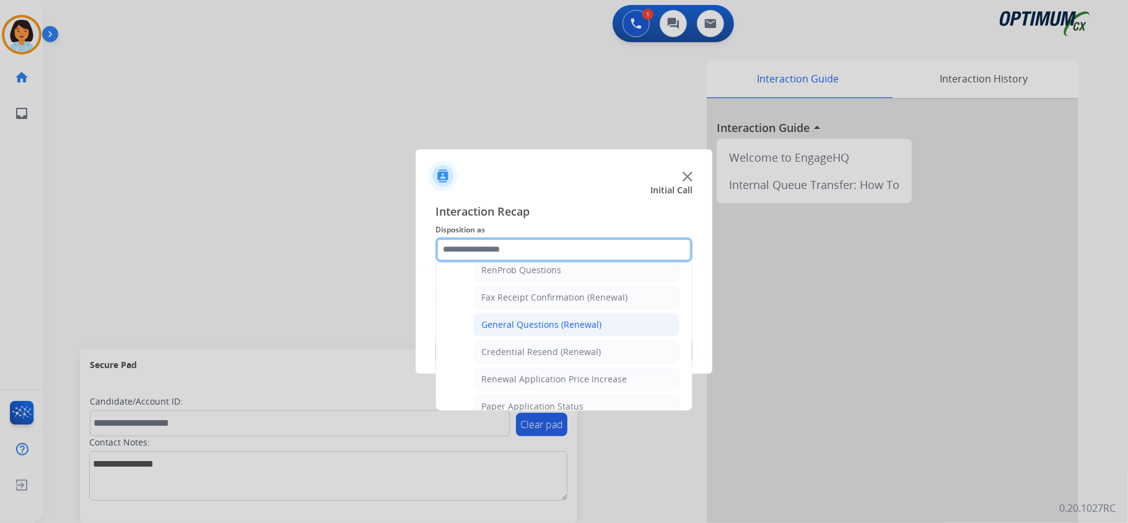
scroll to position [335, 0]
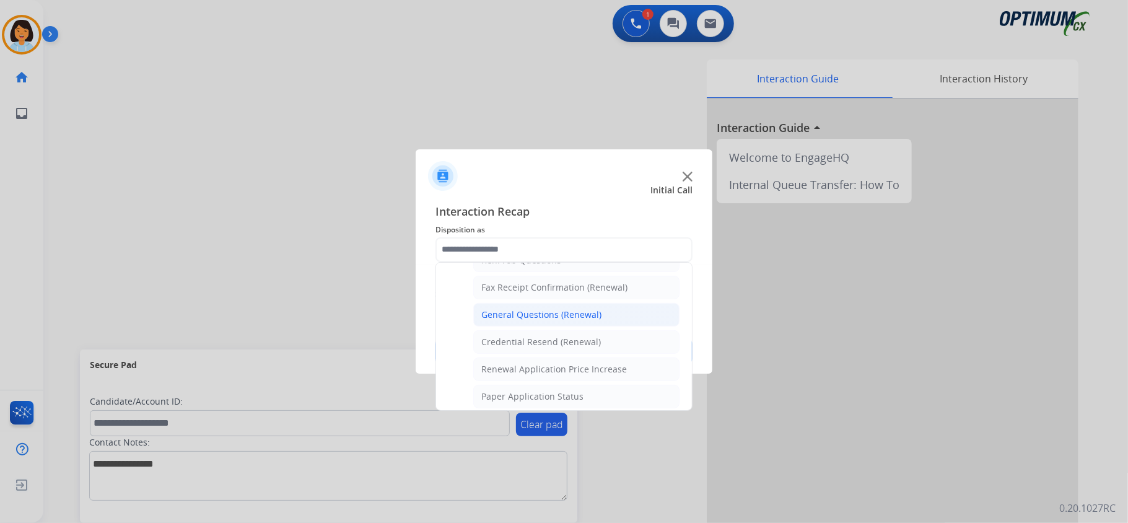
click at [568, 320] on div "General Questions (Renewal)" at bounding box center [541, 314] width 120 height 12
type input "**********"
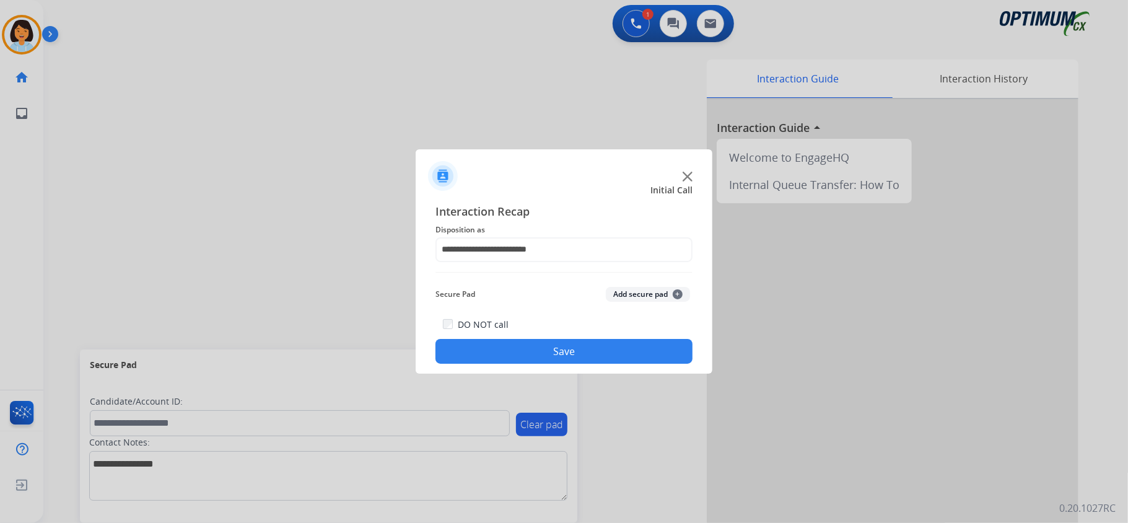
click at [535, 348] on button "Save" at bounding box center [563, 351] width 257 height 25
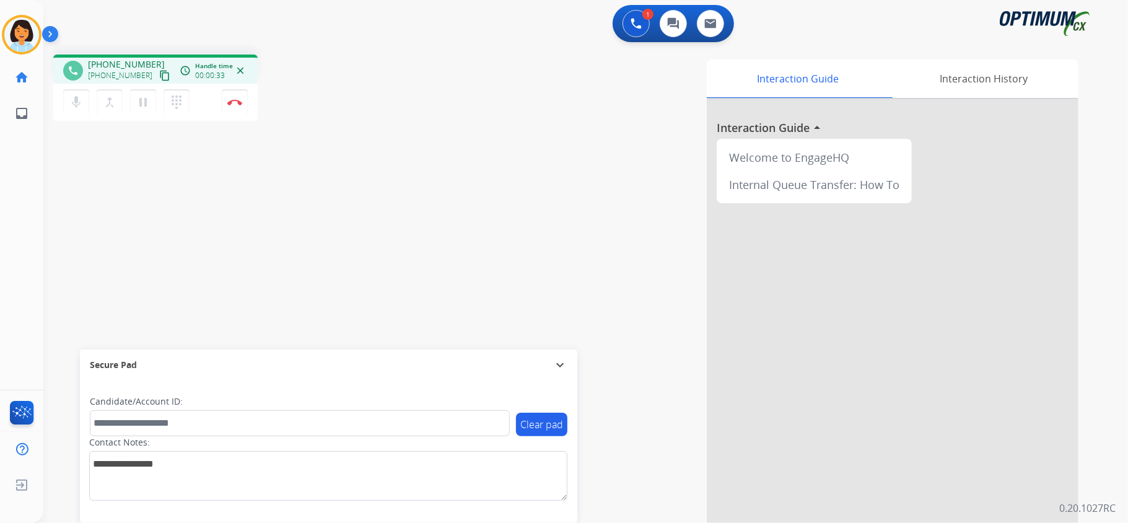
click at [159, 75] on mat-icon "content_copy" at bounding box center [164, 75] width 11 height 11
click at [159, 71] on mat-icon "content_copy" at bounding box center [164, 75] width 11 height 11
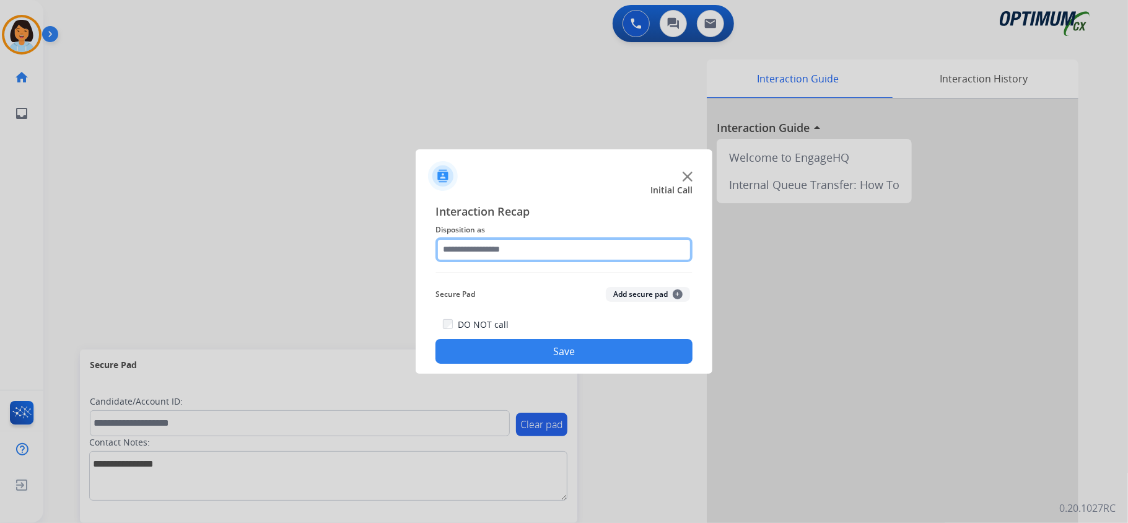
click at [615, 249] on input "text" at bounding box center [563, 249] width 257 height 25
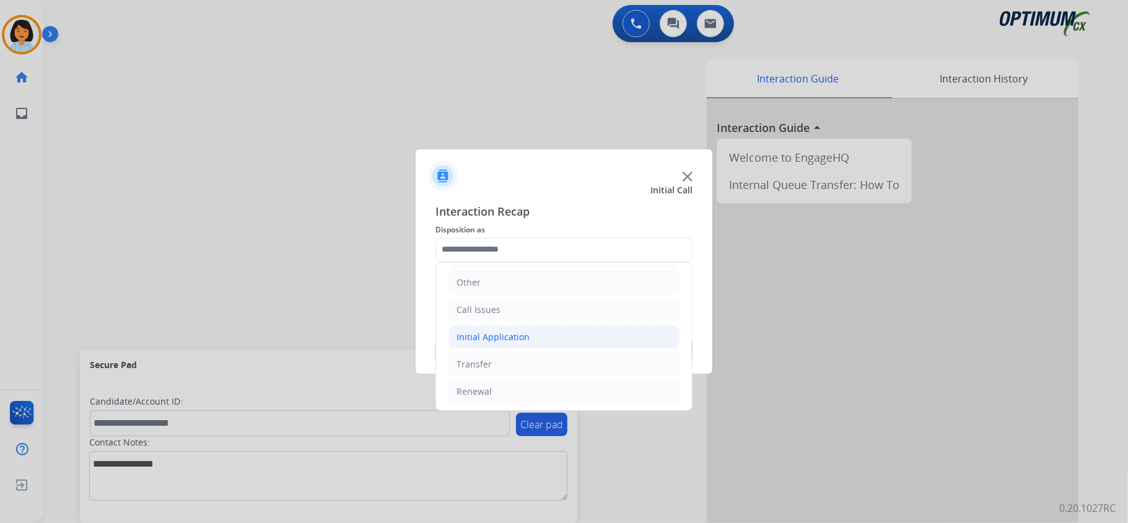
click at [541, 338] on li "Initial Application" at bounding box center [563, 337] width 231 height 24
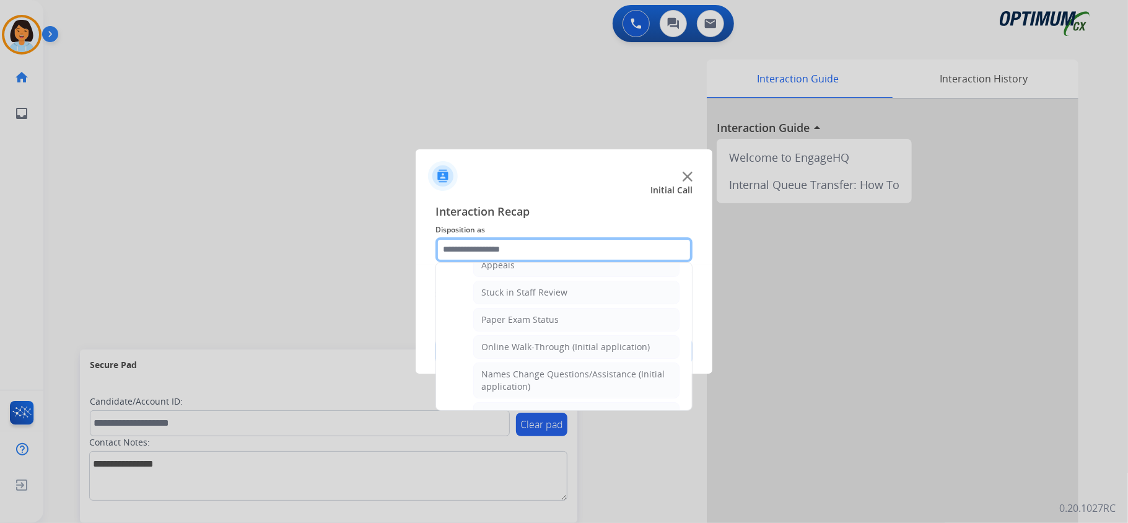
scroll to position [248, 0]
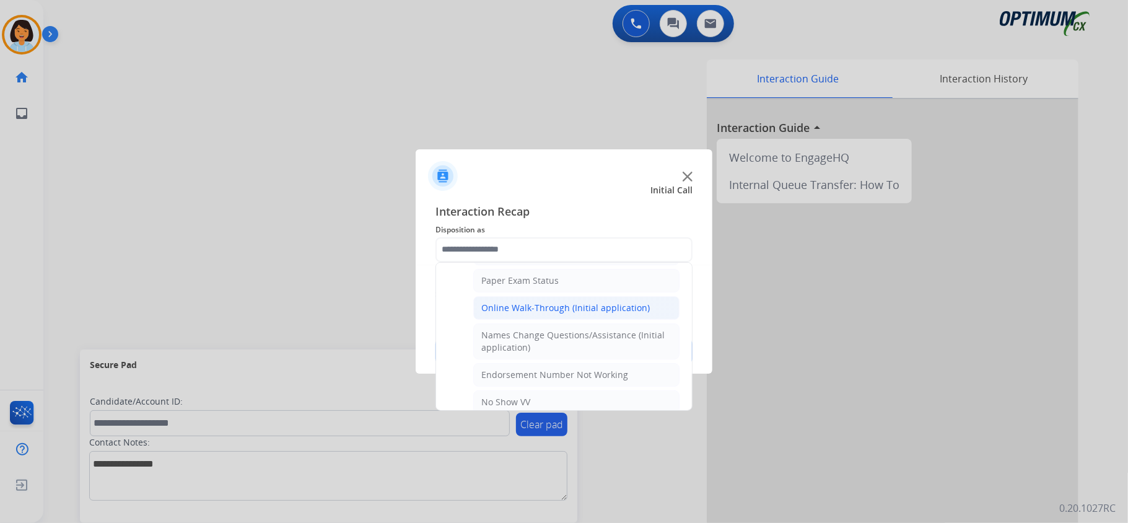
click at [551, 313] on div "Online Walk-Through (Initial application)" at bounding box center [565, 308] width 168 height 12
type input "**********"
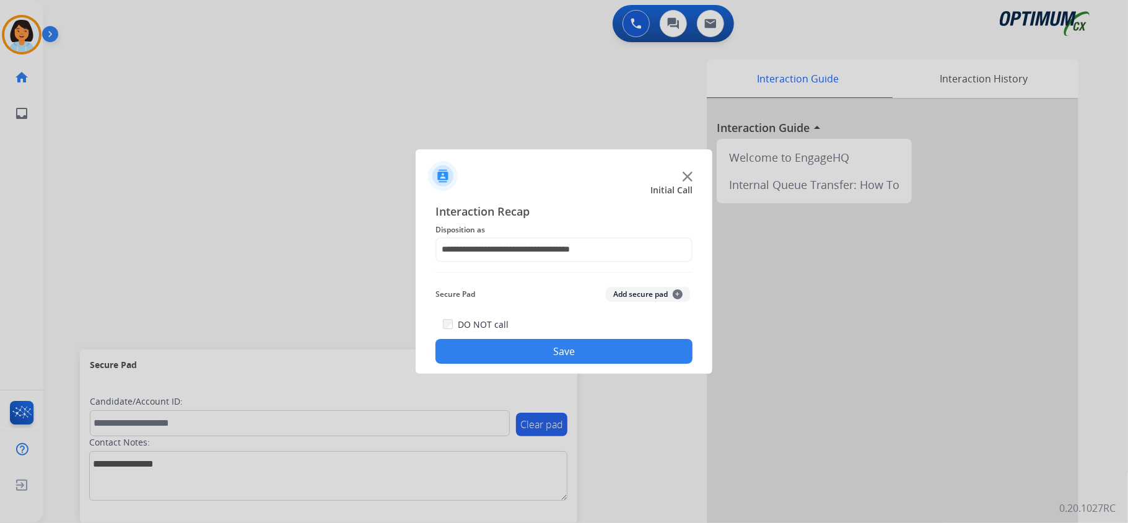
drag, startPoint x: 548, startPoint y: 352, endPoint x: 575, endPoint y: 372, distance: 32.8
click at [548, 353] on button "Save" at bounding box center [563, 351] width 257 height 25
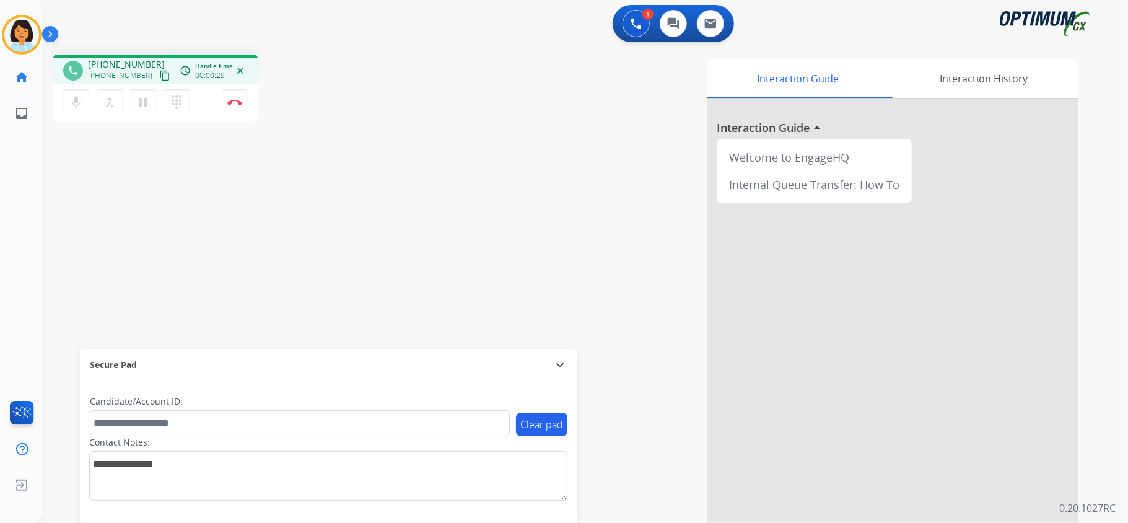
click at [159, 74] on mat-icon "content_copy" at bounding box center [164, 75] width 11 height 11
click at [159, 77] on mat-icon "content_copy" at bounding box center [164, 75] width 11 height 11
click at [159, 80] on mat-icon "content_copy" at bounding box center [164, 75] width 11 height 11
click at [236, 102] on img at bounding box center [234, 102] width 15 height 6
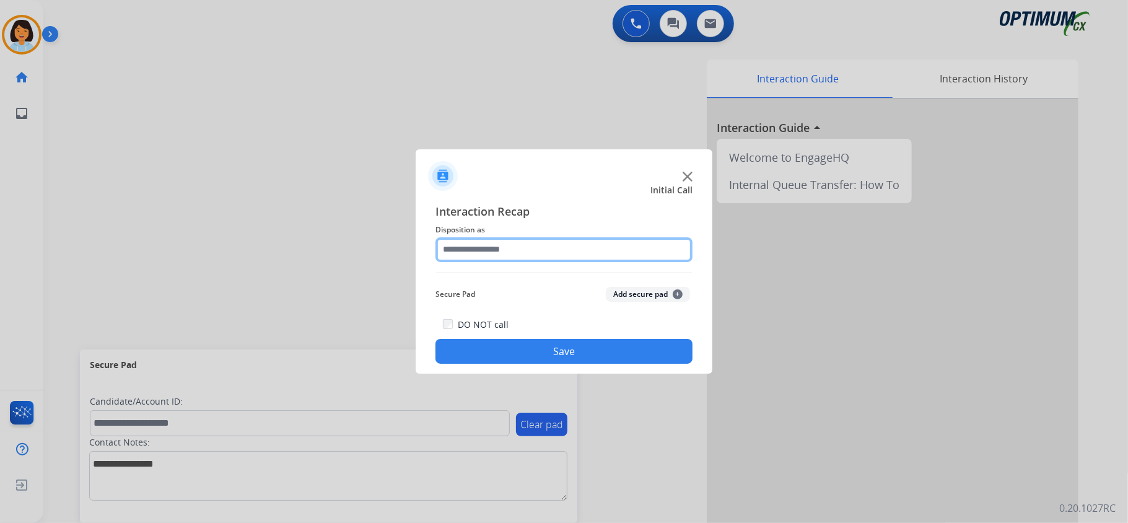
click at [621, 244] on input "text" at bounding box center [563, 249] width 257 height 25
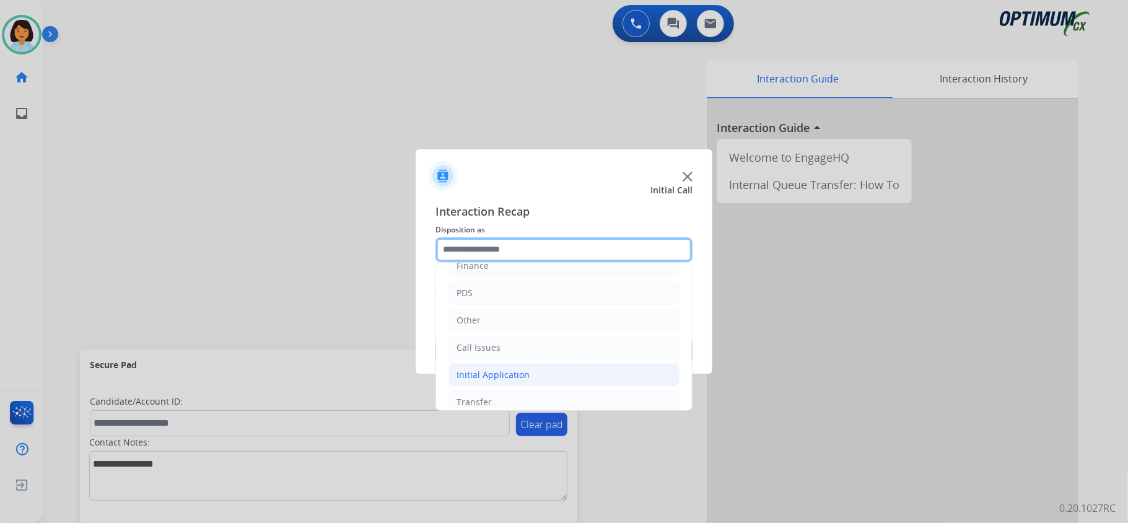
scroll to position [82, 0]
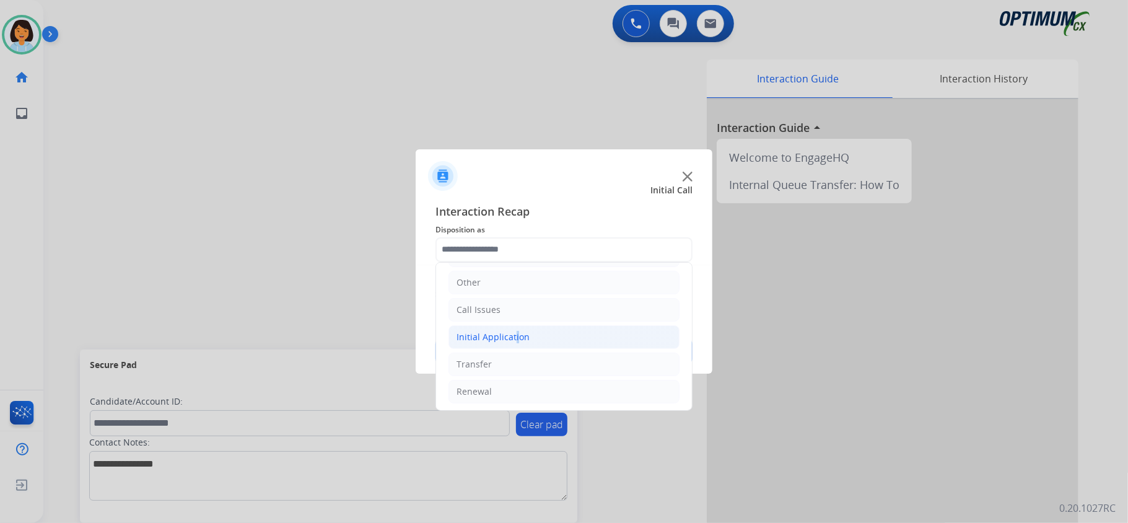
click at [513, 336] on div "Initial Application" at bounding box center [493, 337] width 73 height 12
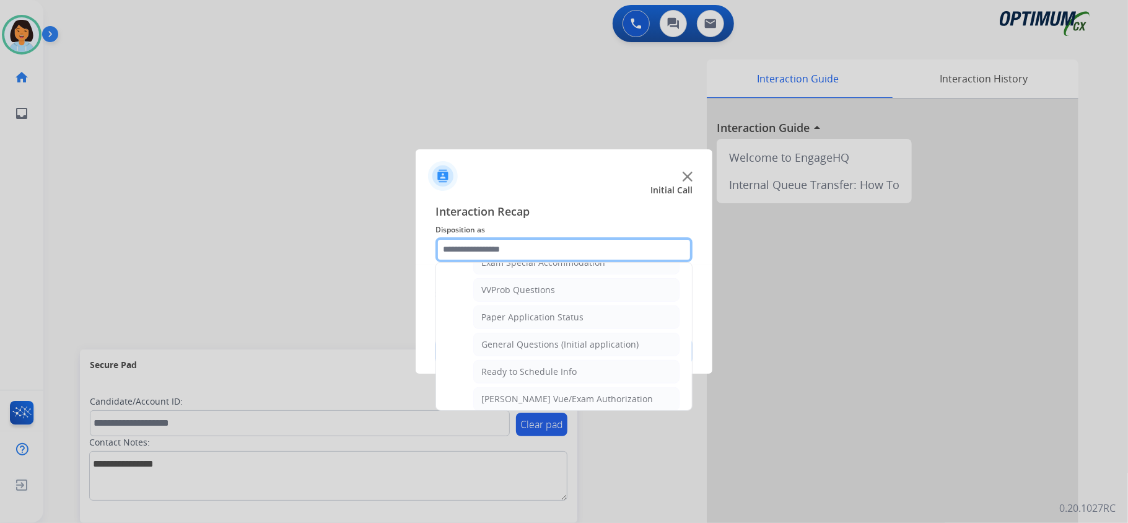
scroll to position [660, 0]
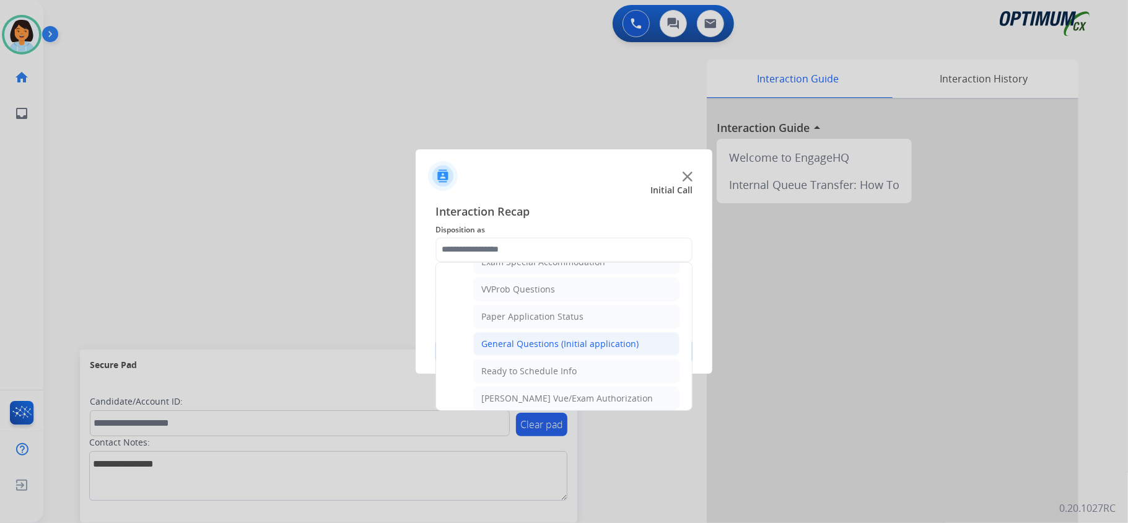
click at [541, 348] on div "General Questions (Initial application)" at bounding box center [559, 344] width 157 height 12
type input "**********"
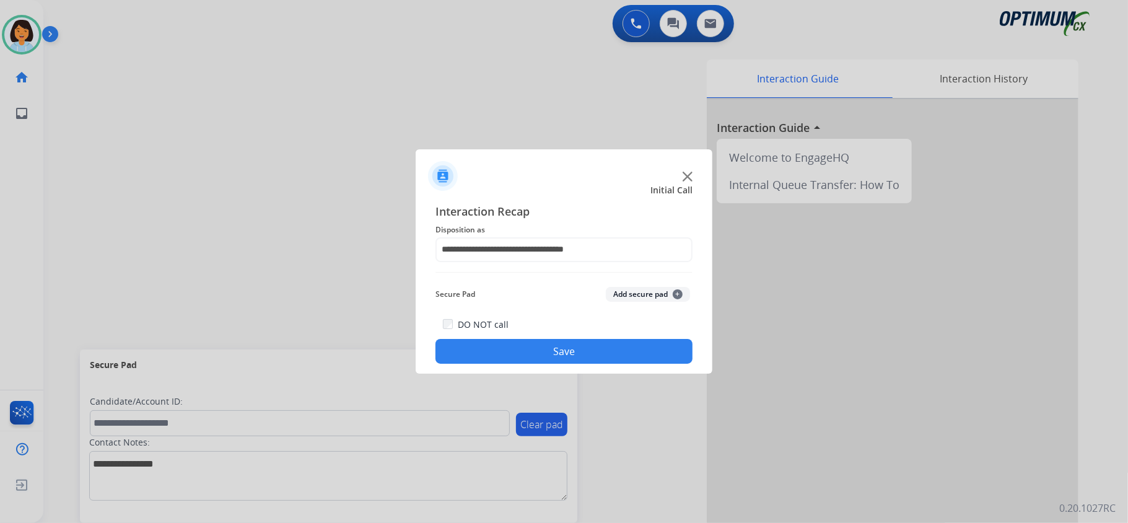
drag, startPoint x: 523, startPoint y: 372, endPoint x: 520, endPoint y: 351, distance: 21.9
click at [523, 360] on div "**********" at bounding box center [564, 283] width 297 height 181
click at [520, 351] on button "Save" at bounding box center [563, 351] width 257 height 25
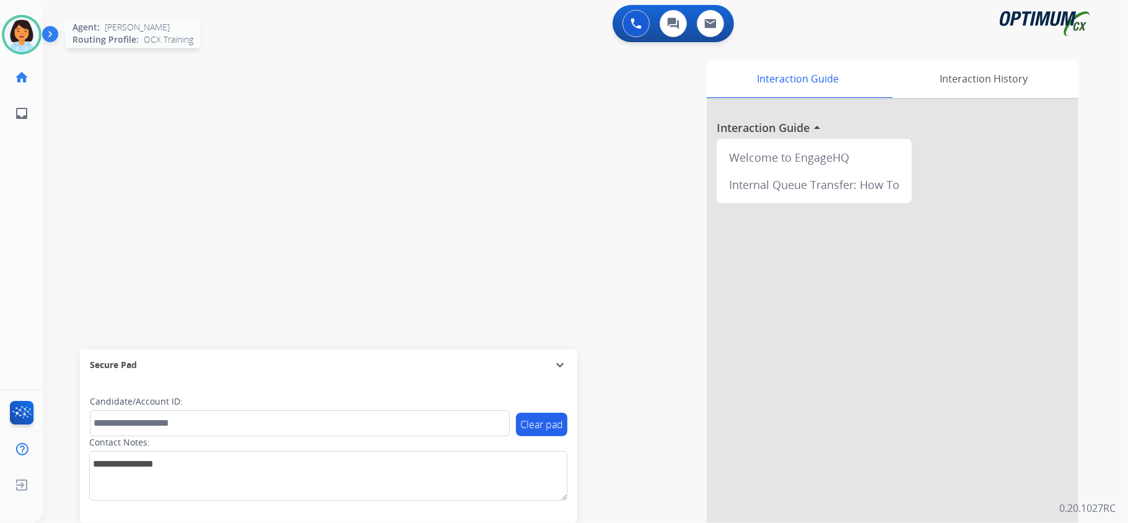
click at [20, 30] on img at bounding box center [21, 34] width 35 height 35
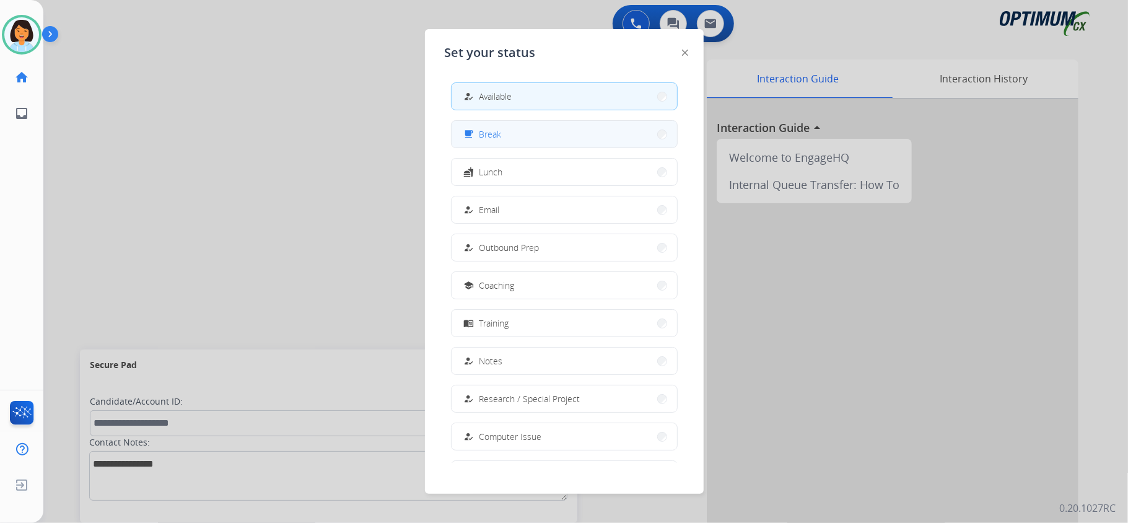
click at [515, 139] on button "free_breakfast Break" at bounding box center [564, 134] width 225 height 27
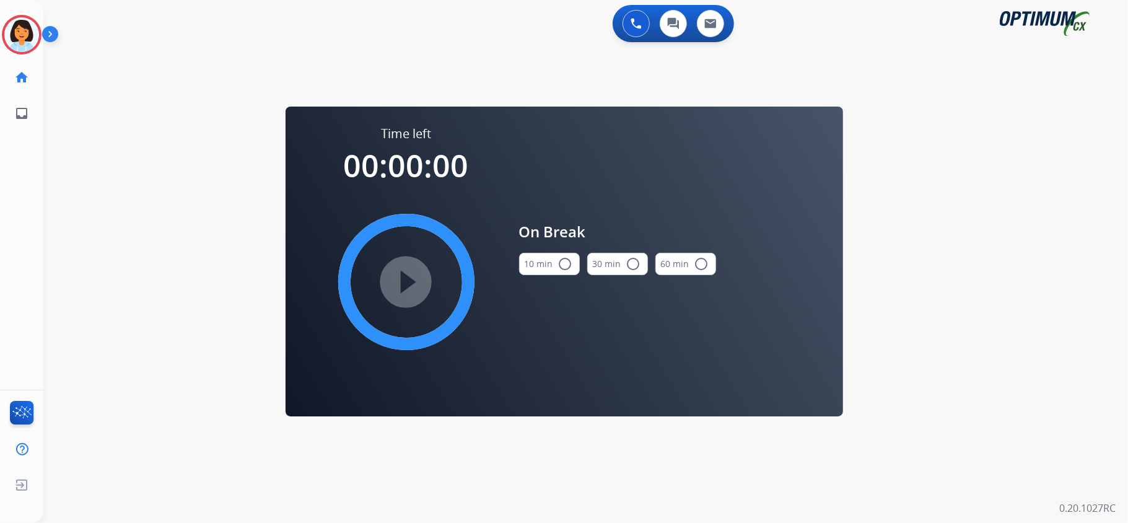
click at [556, 271] on button "10 min radio_button_unchecked" at bounding box center [549, 264] width 61 height 22
click at [399, 274] on mat-icon "play_circle_filled" at bounding box center [406, 281] width 15 height 15
click at [25, 28] on icon at bounding box center [22, 35] width 40 height 40
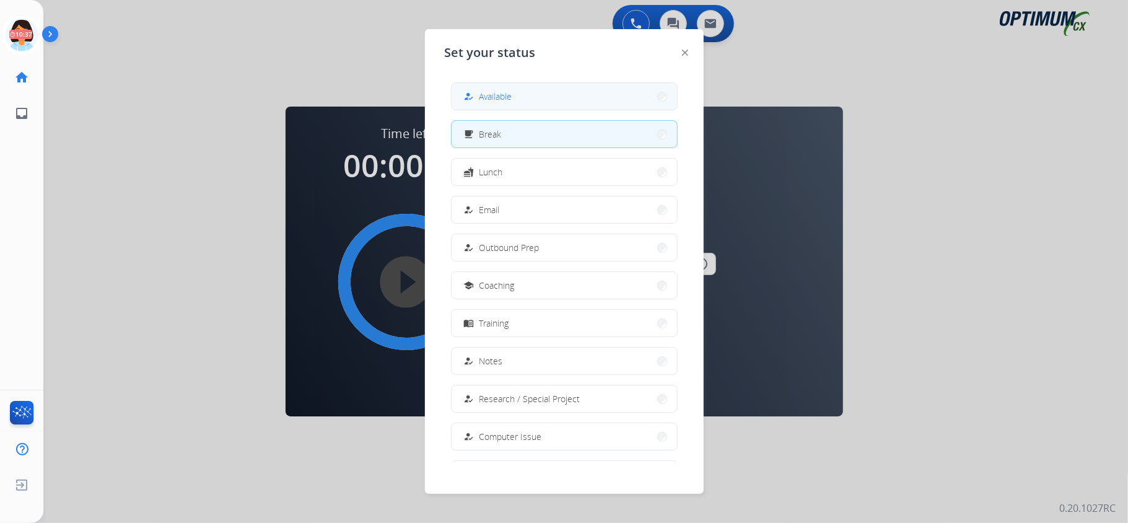
click at [598, 98] on button "how_to_reg Available" at bounding box center [564, 96] width 225 height 27
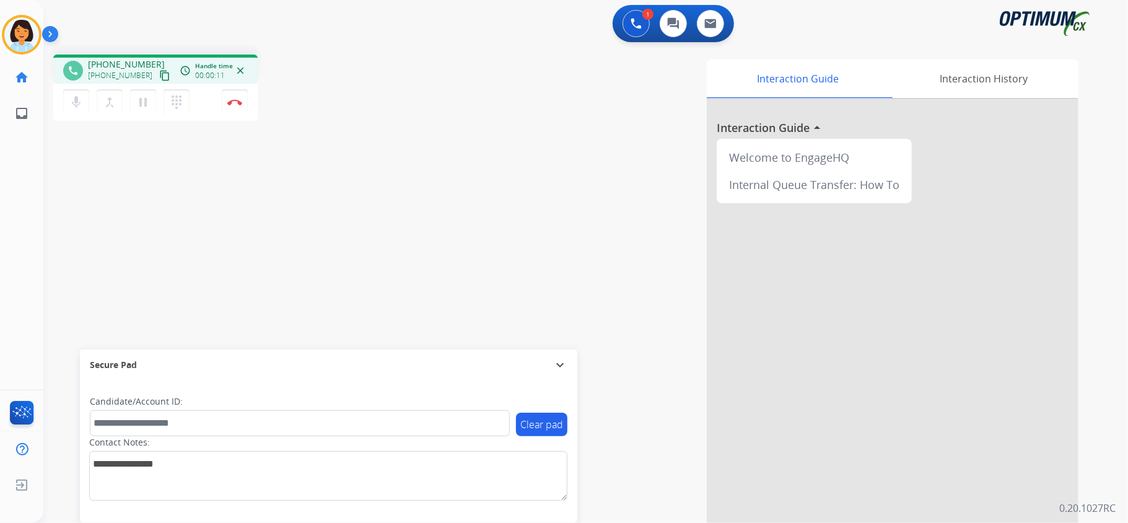
click at [159, 72] on mat-icon "content_copy" at bounding box center [164, 75] width 11 height 11
click at [157, 77] on button "content_copy" at bounding box center [164, 75] width 15 height 15
click at [230, 103] on img at bounding box center [234, 102] width 15 height 6
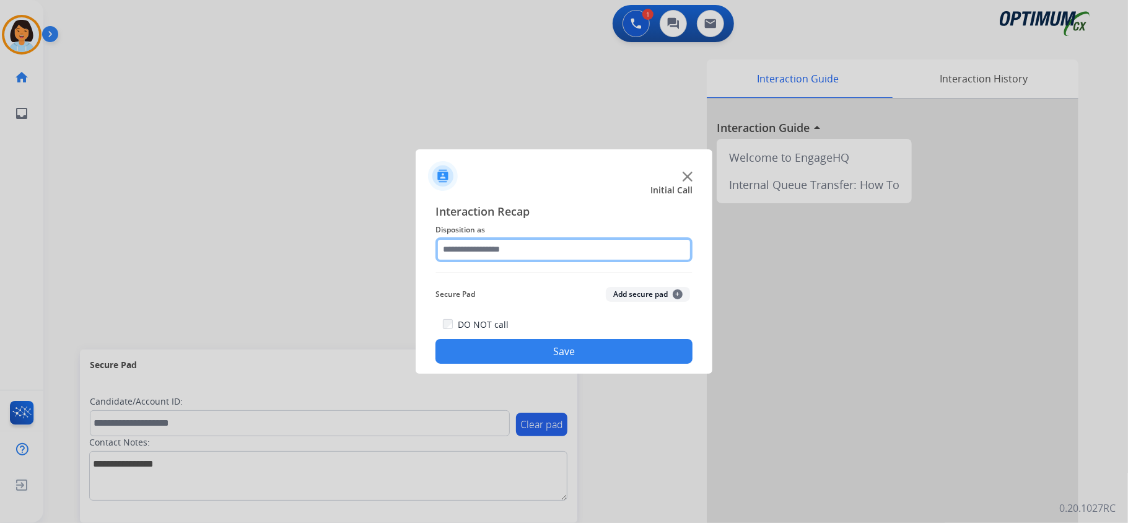
click at [464, 245] on input "text" at bounding box center [563, 249] width 257 height 25
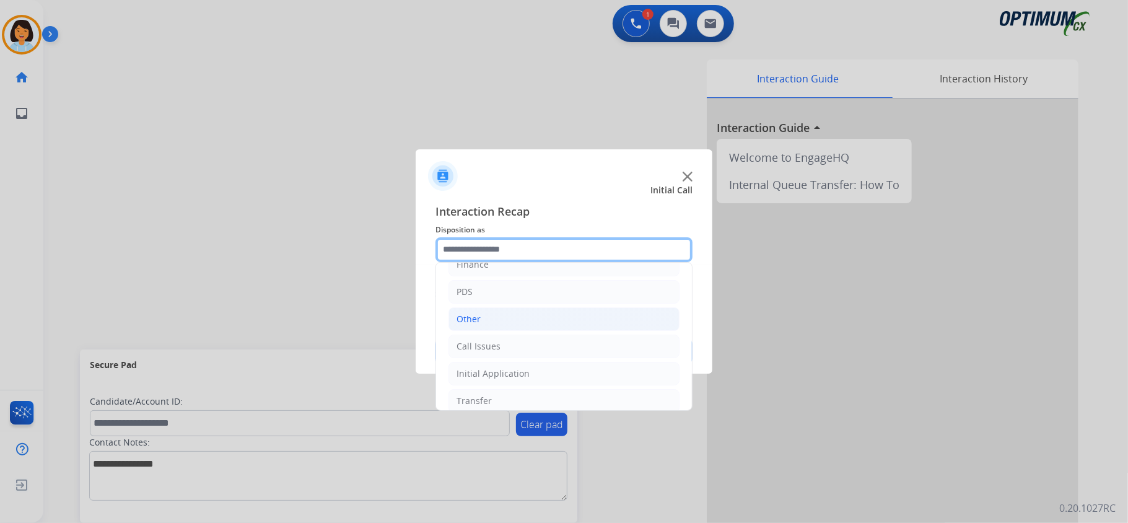
scroll to position [87, 0]
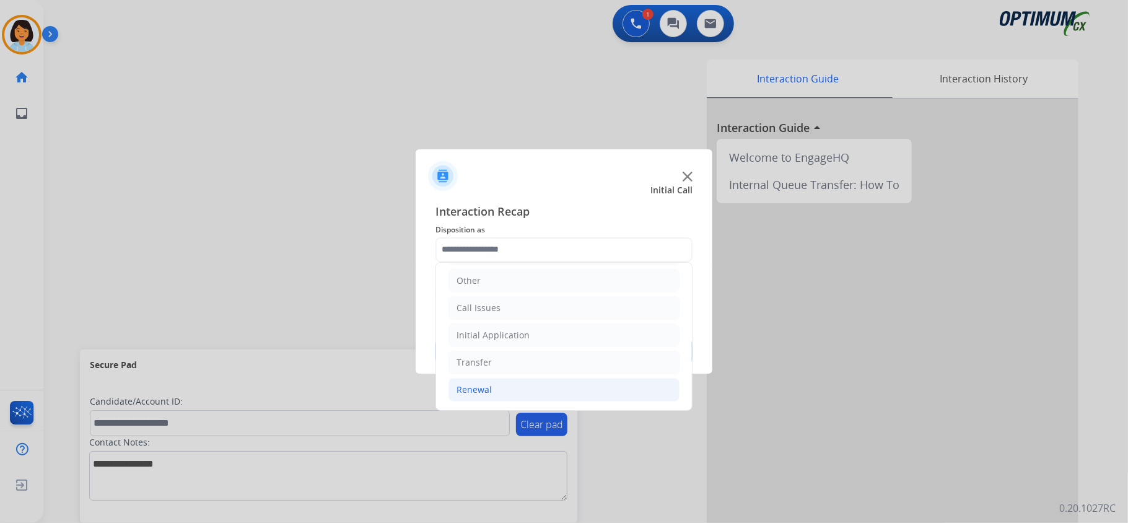
click at [499, 382] on li "Renewal" at bounding box center [563, 390] width 231 height 24
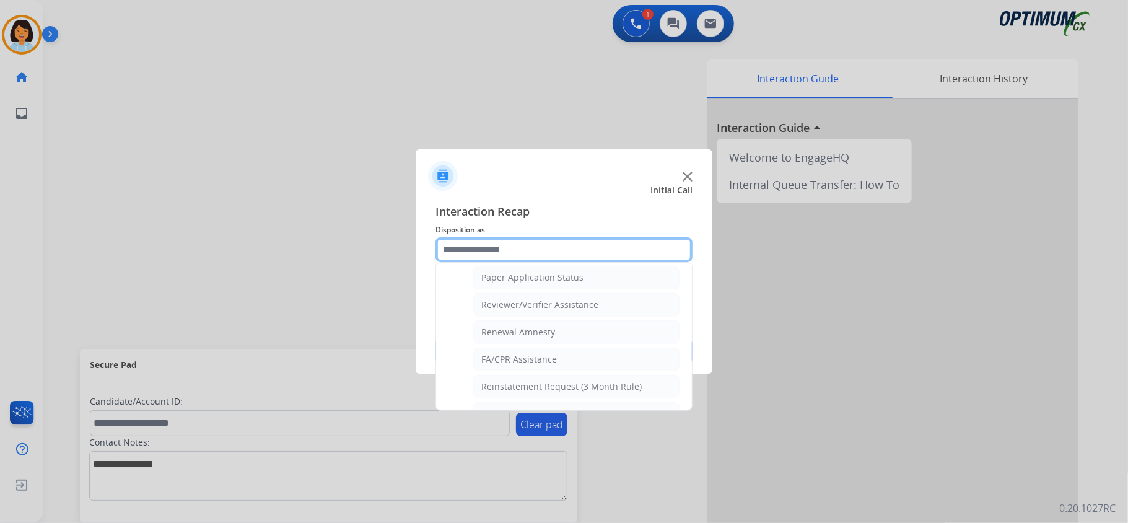
scroll to position [487, 0]
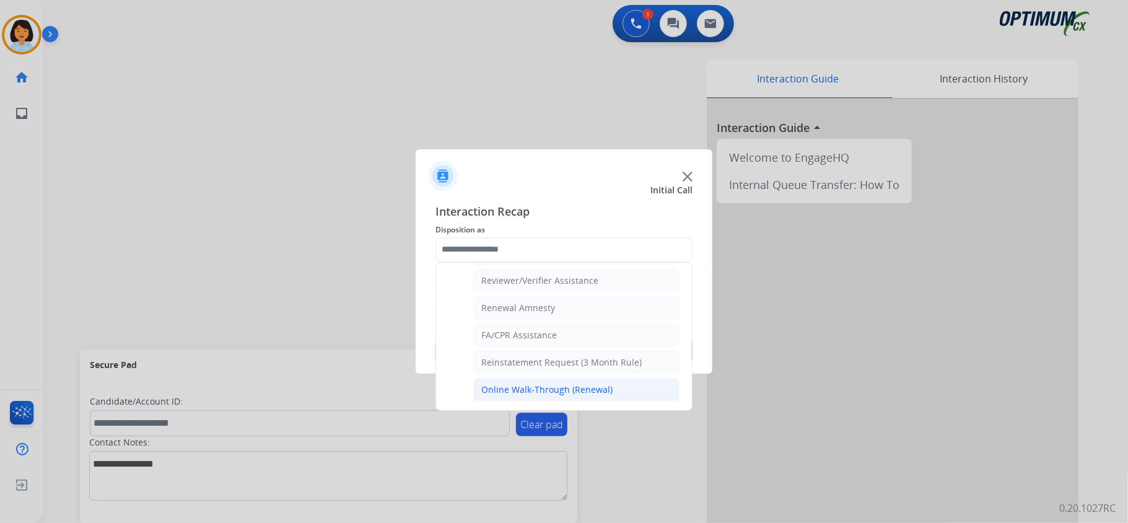
click at [549, 389] on div "Online Walk-Through (Renewal)" at bounding box center [546, 389] width 131 height 12
type input "**********"
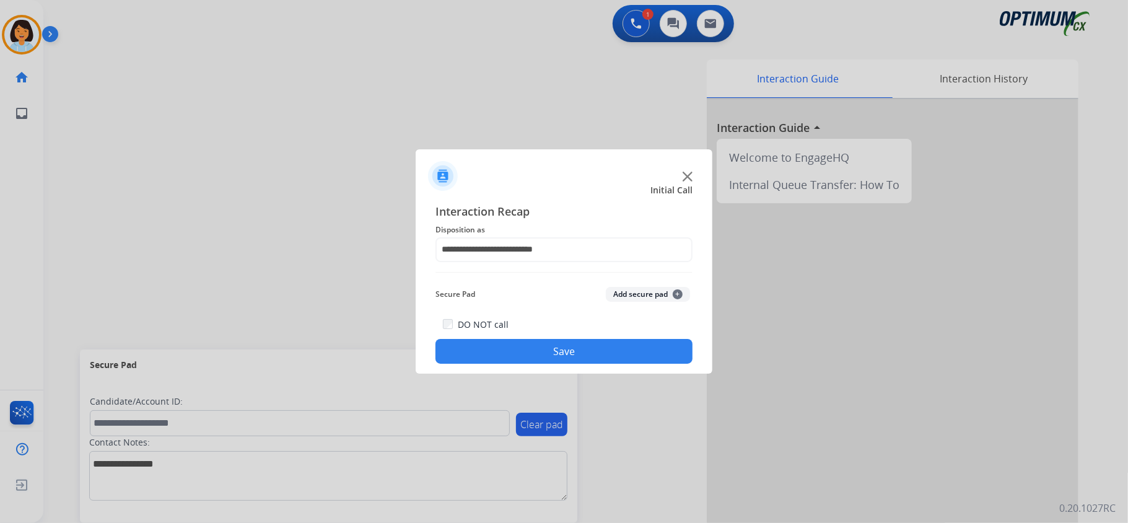
click at [539, 354] on button "Save" at bounding box center [563, 351] width 257 height 25
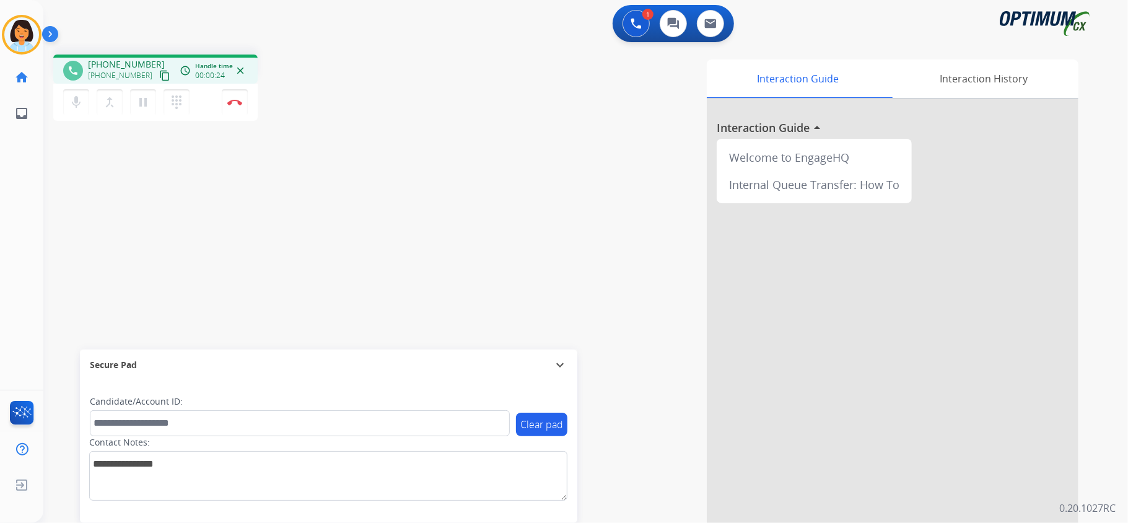
click at [265, 194] on div "phone +12152802835 +12152802835 content_copy access_time Call metrics Queue 00:…" at bounding box center [570, 303] width 1055 height 517
click at [159, 76] on mat-icon "content_copy" at bounding box center [164, 75] width 11 height 11
click at [159, 72] on mat-icon "content_copy" at bounding box center [164, 75] width 11 height 11
click at [238, 100] on img at bounding box center [234, 102] width 15 height 6
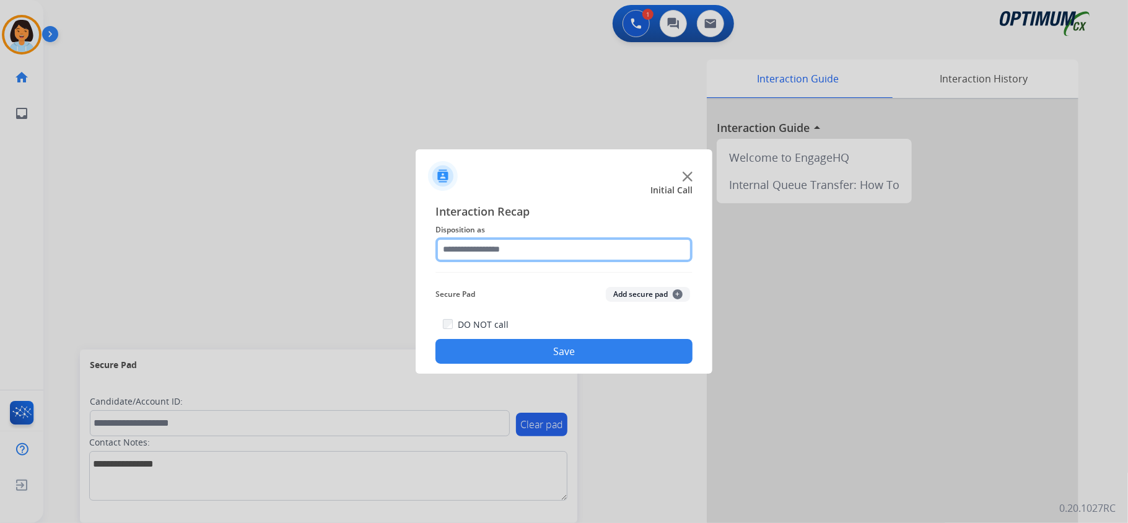
click at [619, 250] on input "text" at bounding box center [563, 249] width 257 height 25
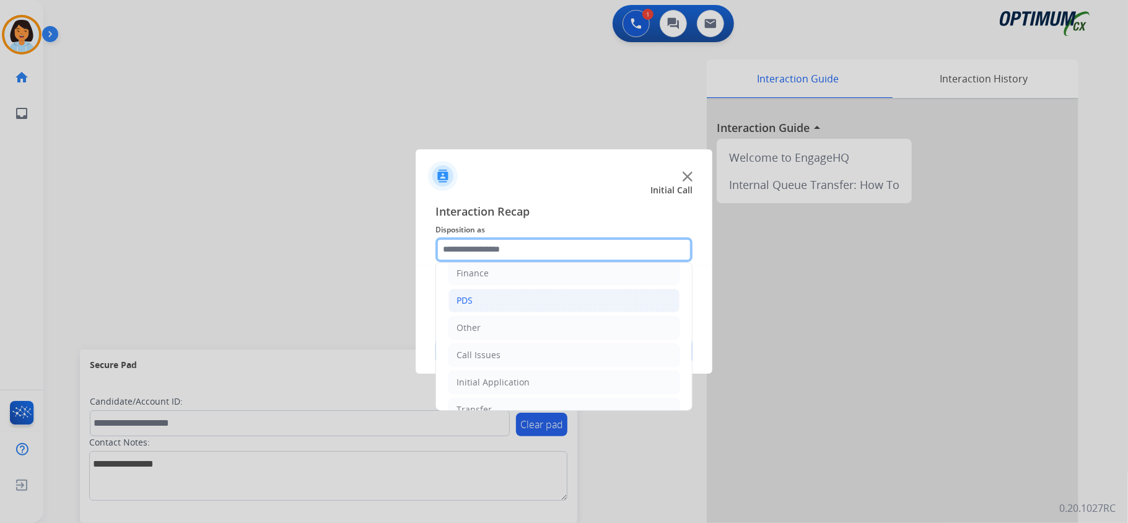
scroll to position [87, 0]
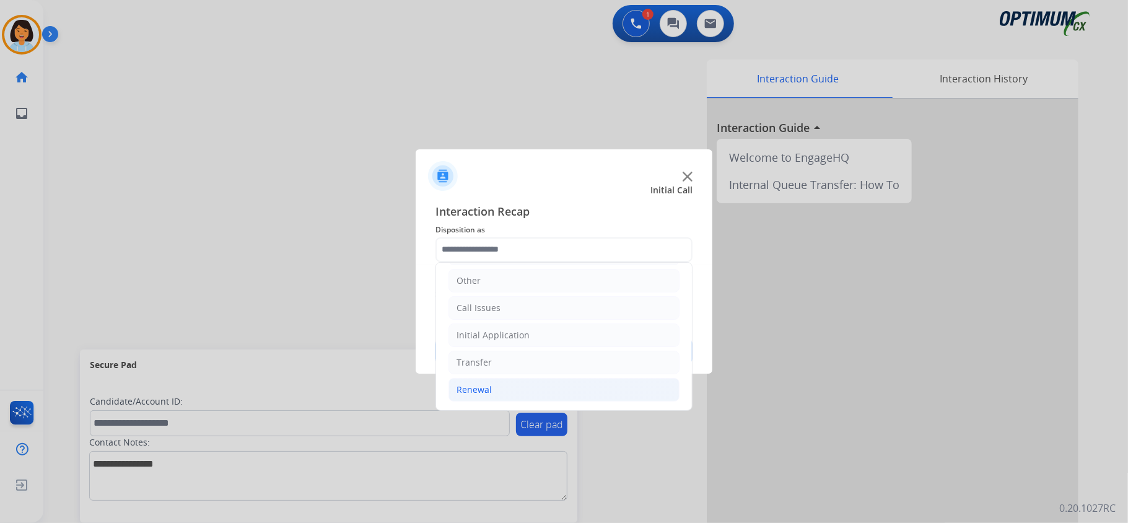
click at [517, 394] on li "Renewal" at bounding box center [563, 390] width 231 height 24
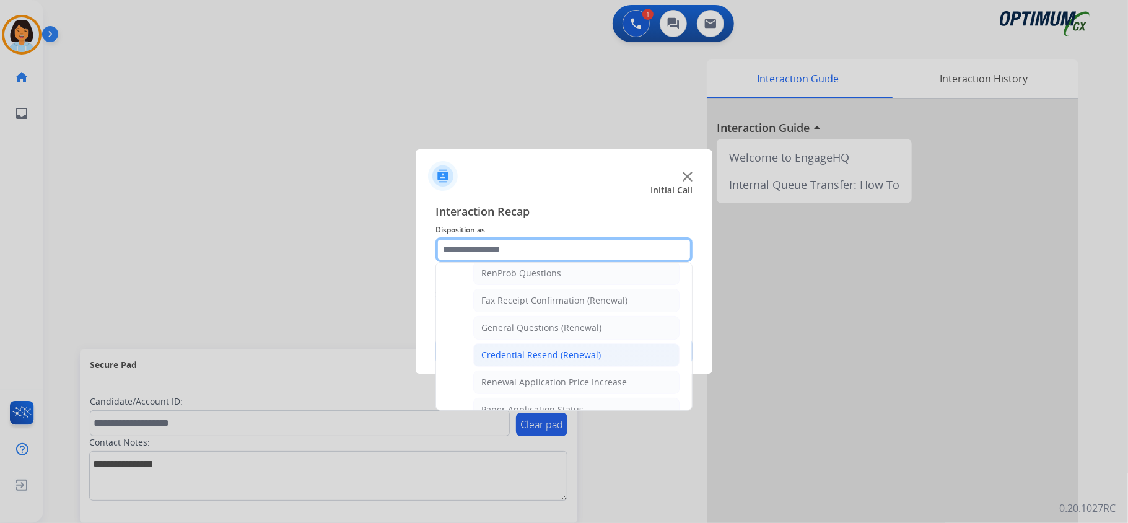
scroll to position [335, 0]
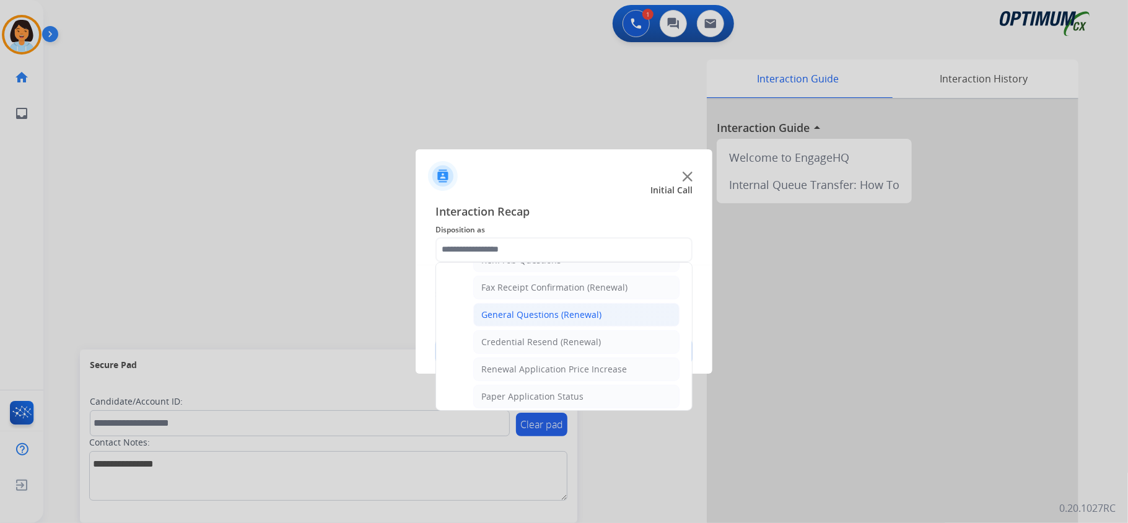
click at [538, 315] on div "General Questions (Renewal)" at bounding box center [541, 314] width 120 height 12
type input "**********"
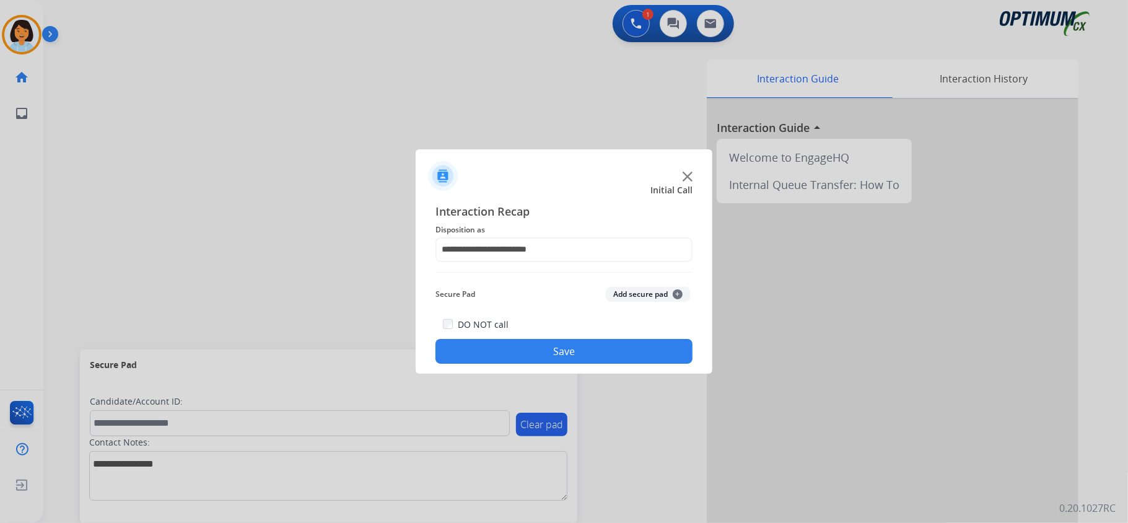
click at [539, 350] on button "Save" at bounding box center [563, 351] width 257 height 25
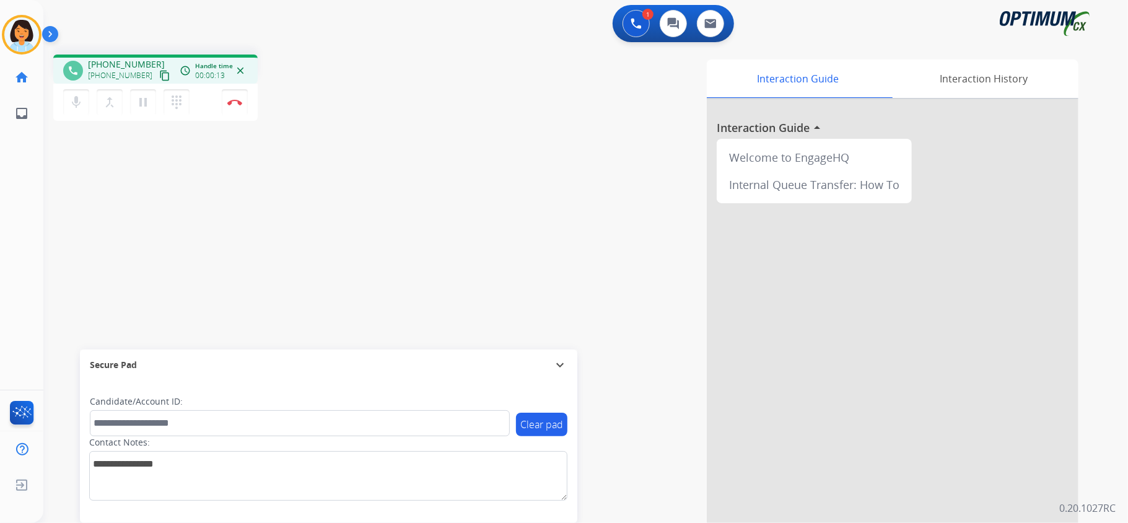
click at [159, 75] on mat-icon "content_copy" at bounding box center [164, 75] width 11 height 11
click at [236, 99] on img at bounding box center [234, 102] width 15 height 6
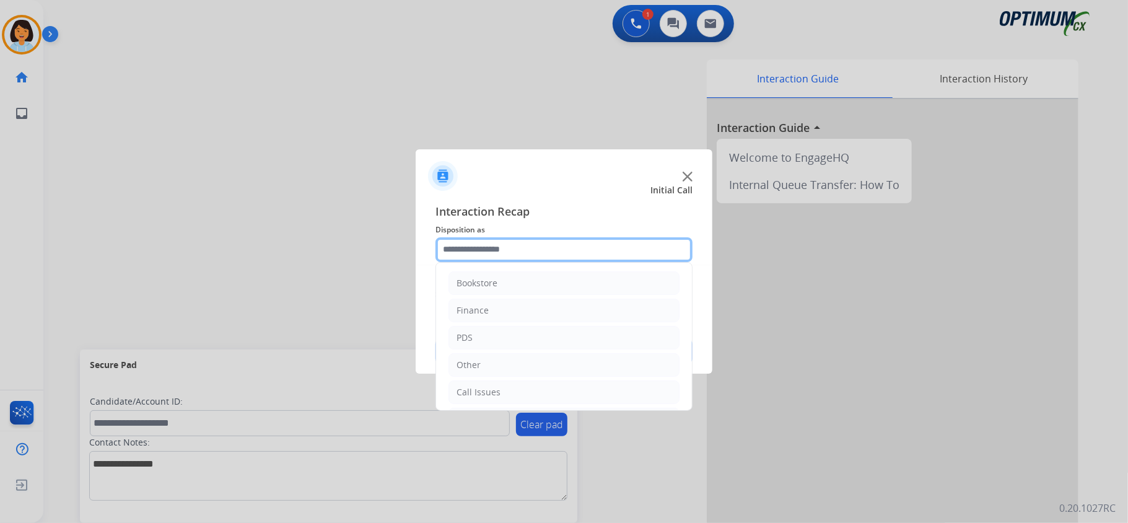
click at [529, 251] on input "text" at bounding box center [563, 249] width 257 height 25
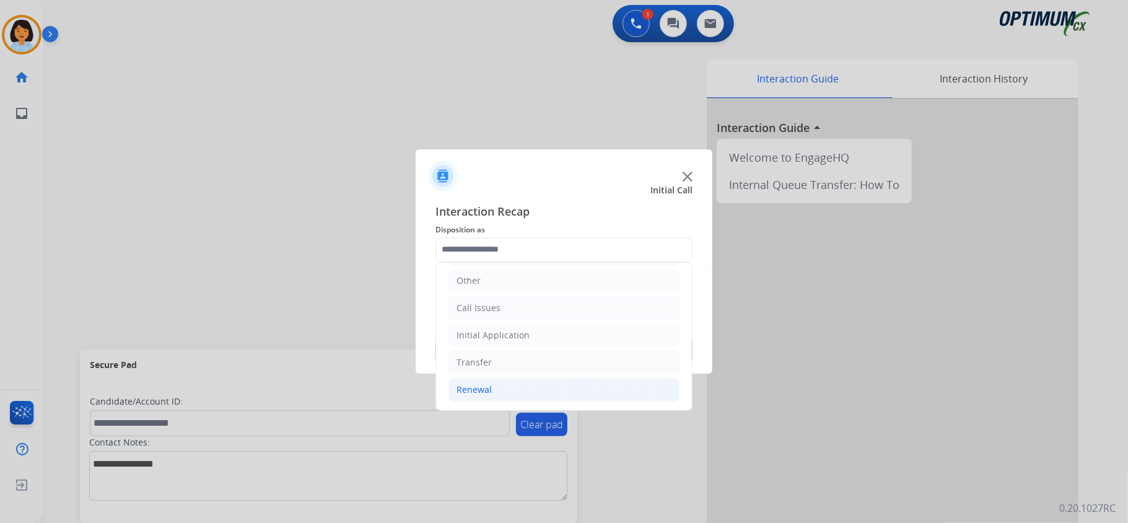
click at [483, 388] on div "Renewal" at bounding box center [474, 389] width 35 height 12
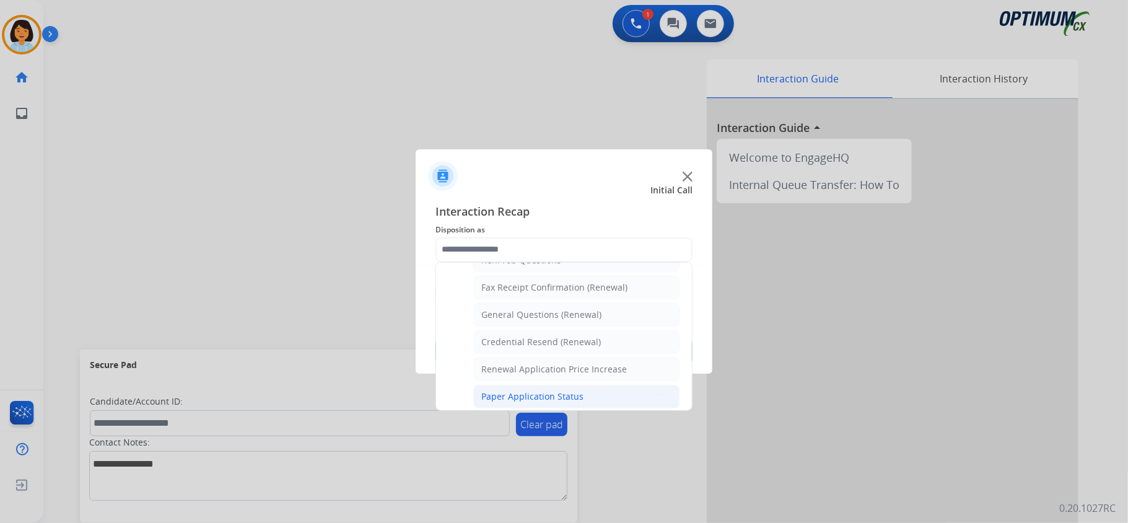
click at [520, 399] on div "Paper Application Status" at bounding box center [532, 396] width 102 height 12
type input "**********"
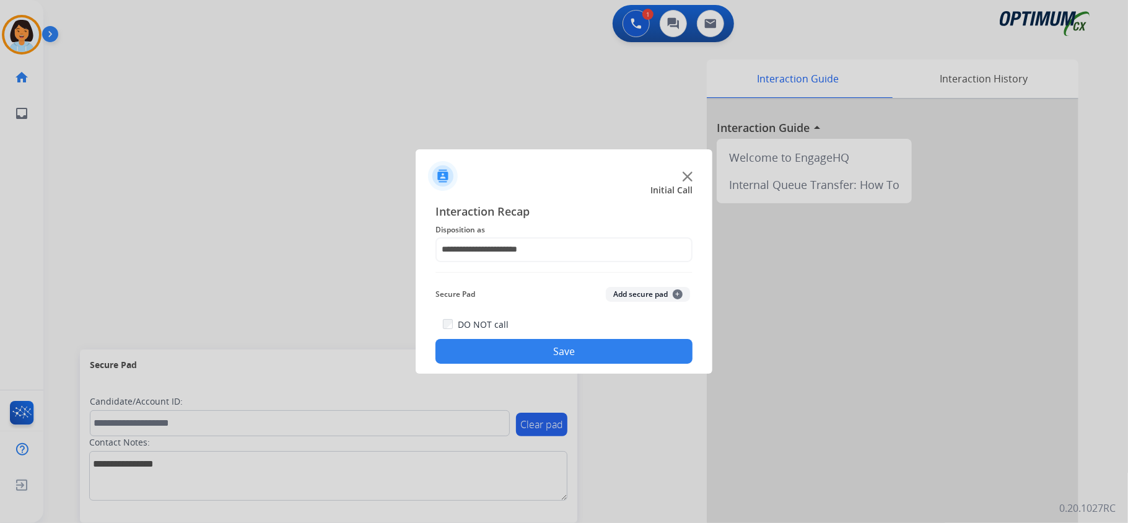
click at [526, 357] on button "Save" at bounding box center [563, 351] width 257 height 25
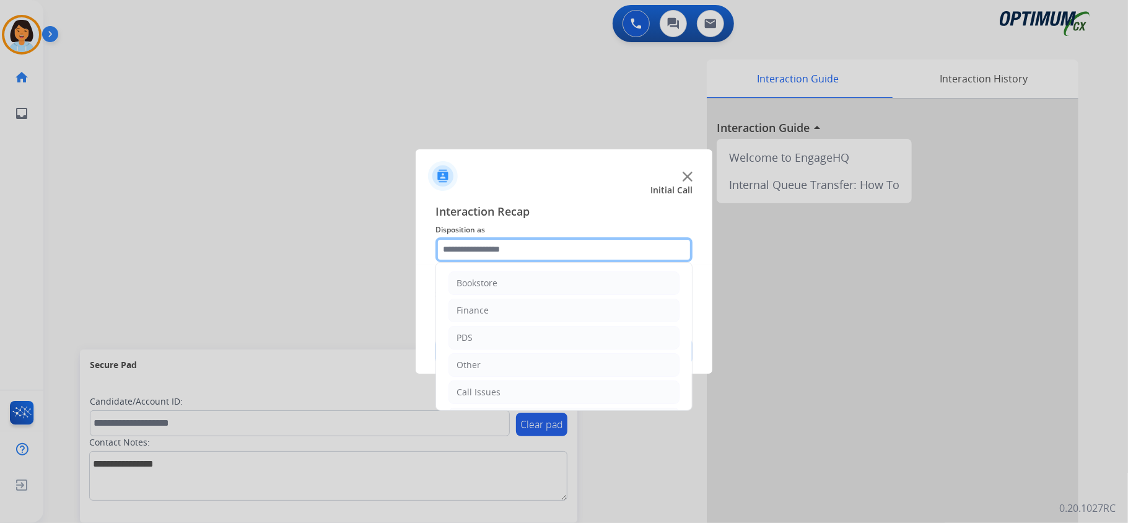
click at [620, 259] on input "text" at bounding box center [563, 249] width 257 height 25
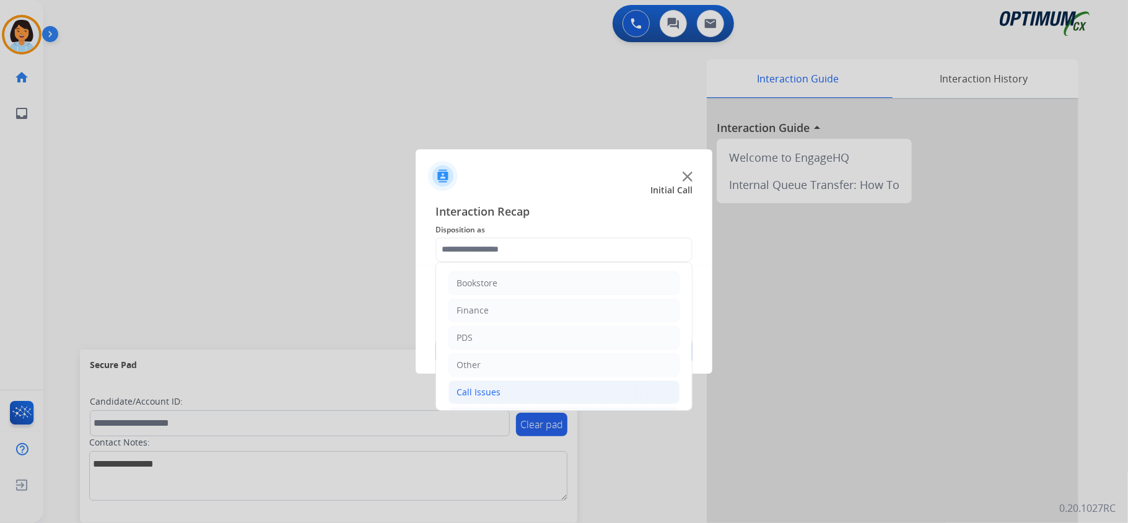
click at [521, 394] on li "Call Issues" at bounding box center [563, 392] width 231 height 24
drag, startPoint x: 1126, startPoint y: 125, endPoint x: 1127, endPoint y: 140, distance: 14.9
click at [1125, 134] on div at bounding box center [564, 261] width 1128 height 523
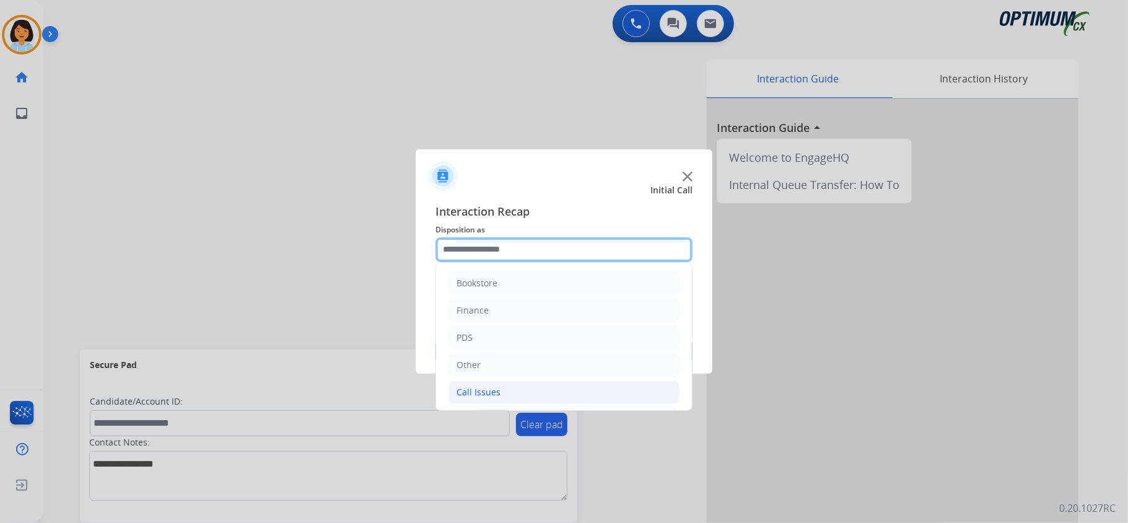
click at [596, 243] on input "text" at bounding box center [563, 249] width 257 height 25
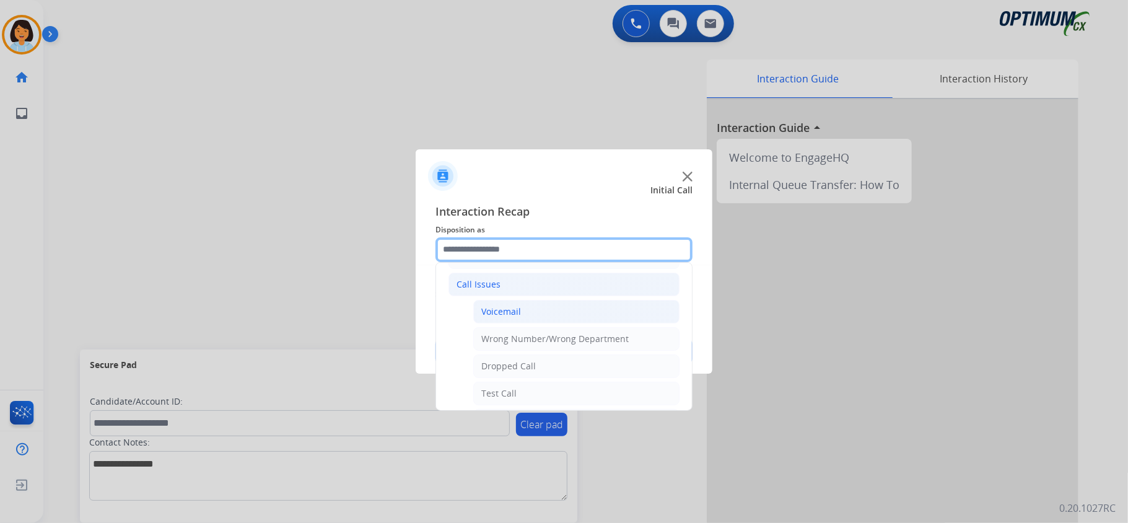
scroll to position [82, 0]
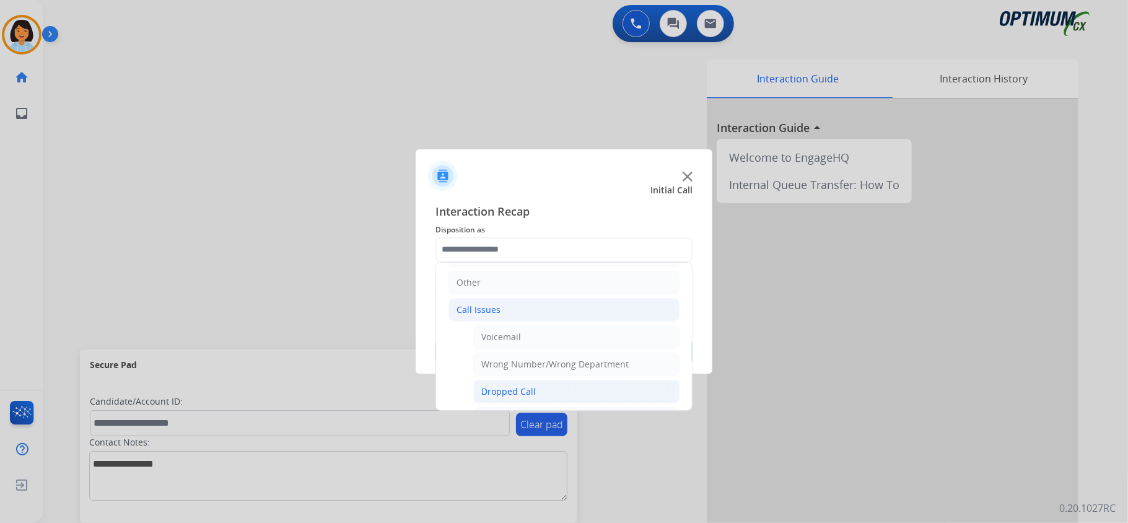
click at [513, 394] on div "Dropped Call" at bounding box center [508, 391] width 55 height 12
type input "**********"
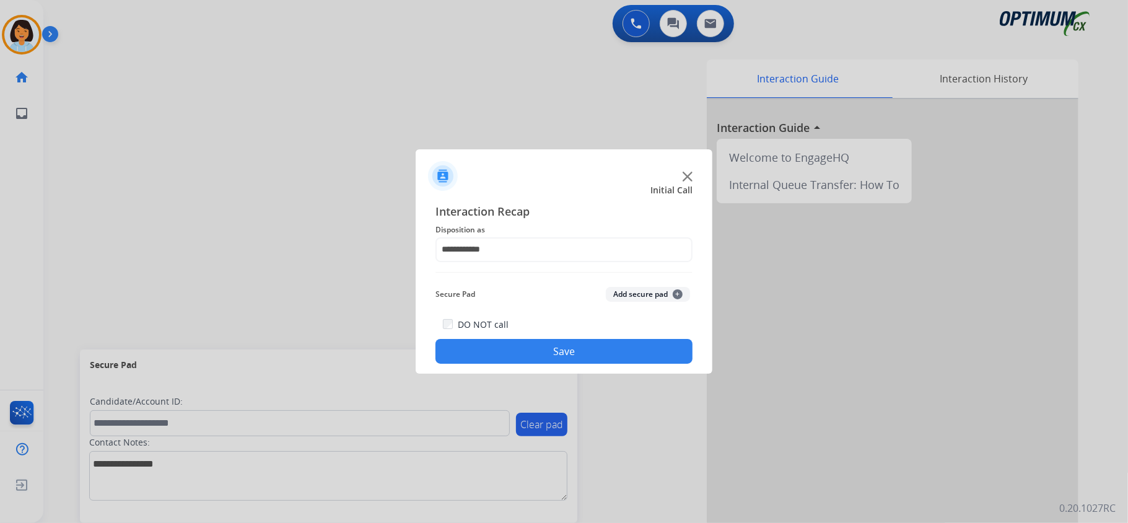
click at [550, 350] on button "Save" at bounding box center [563, 351] width 257 height 25
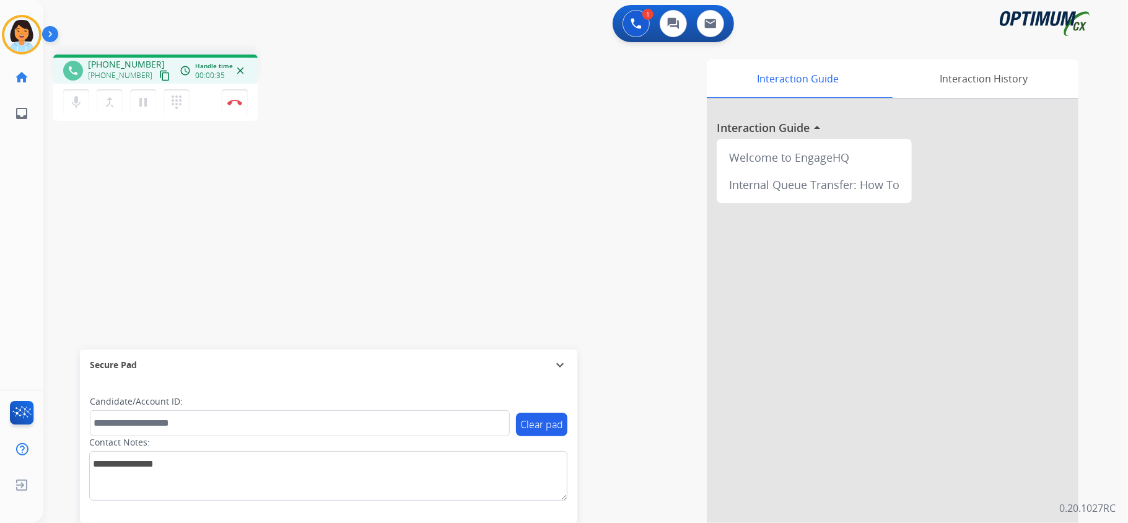
click at [159, 73] on mat-icon "content_copy" at bounding box center [164, 75] width 11 height 11
click at [159, 77] on mat-icon "content_copy" at bounding box center [164, 75] width 11 height 11
click at [241, 109] on button "Disconnect" at bounding box center [235, 102] width 26 height 26
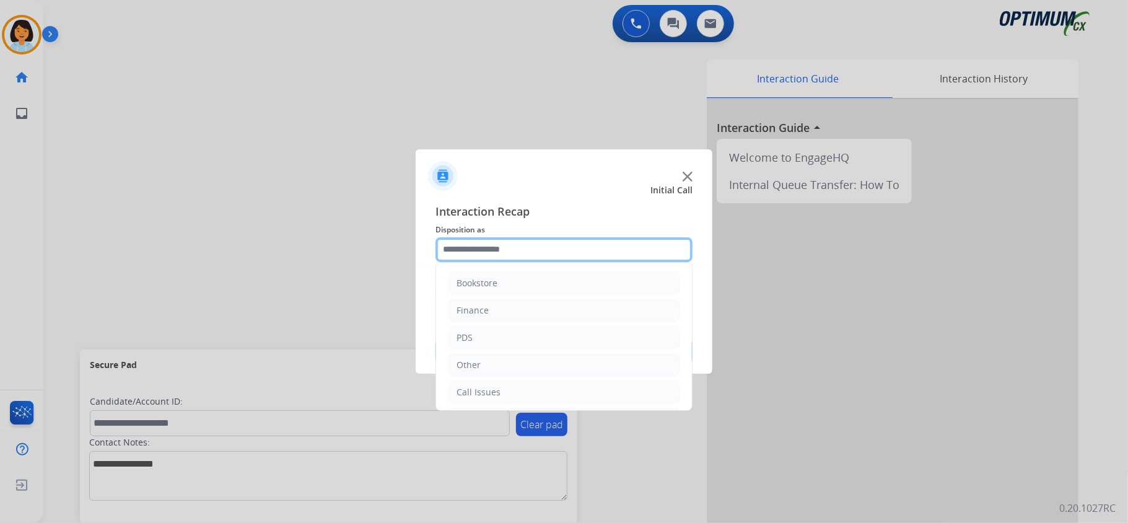
click at [528, 241] on input "text" at bounding box center [563, 249] width 257 height 25
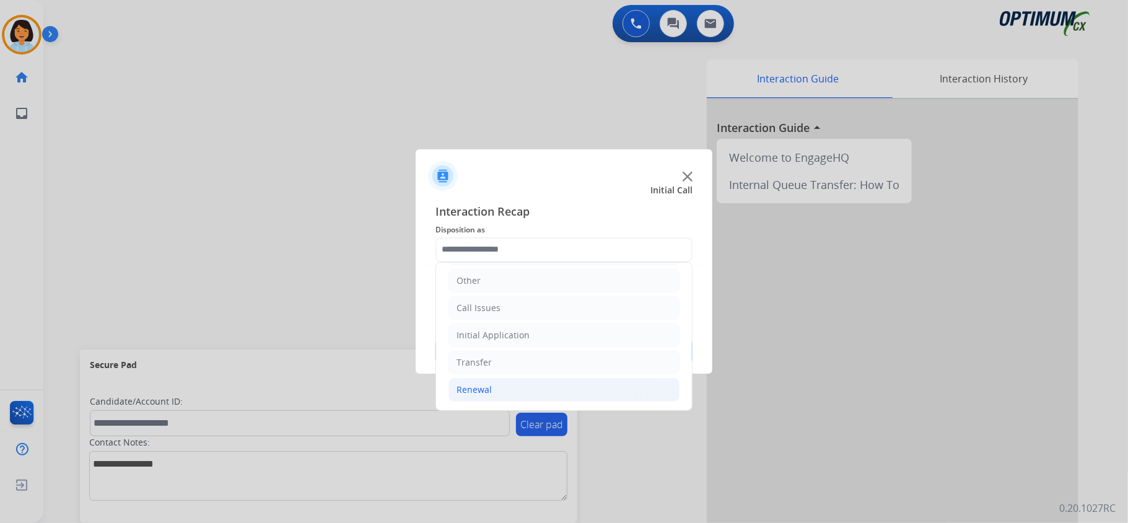
click at [505, 380] on li "Renewal" at bounding box center [563, 390] width 231 height 24
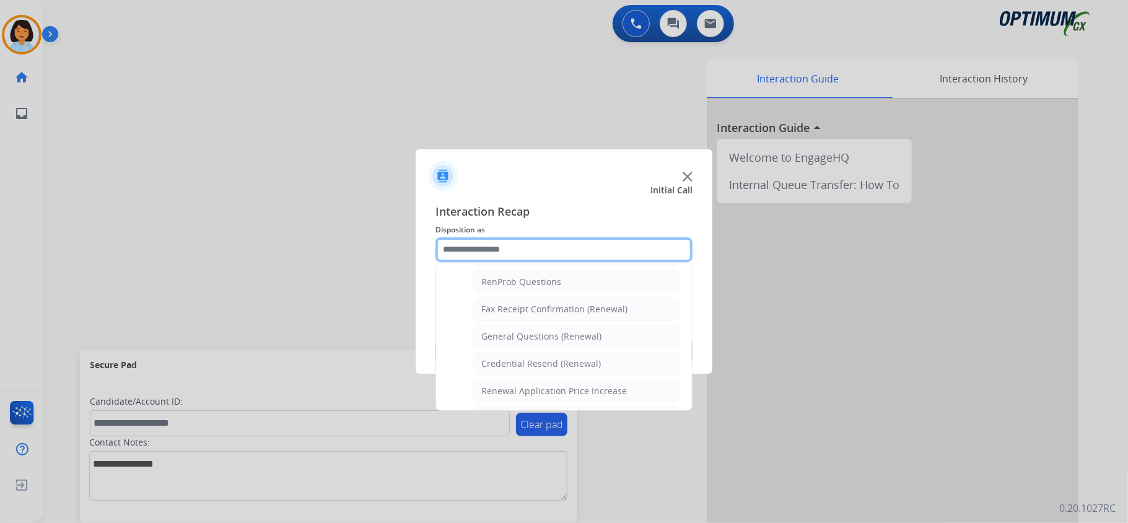
scroll to position [335, 0]
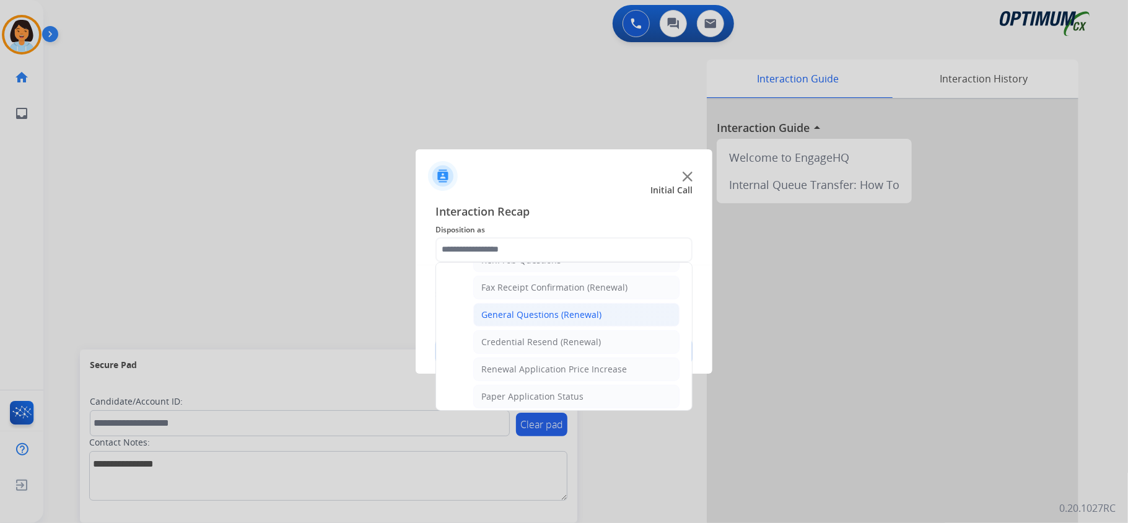
click at [565, 320] on div "General Questions (Renewal)" at bounding box center [541, 314] width 120 height 12
type input "**********"
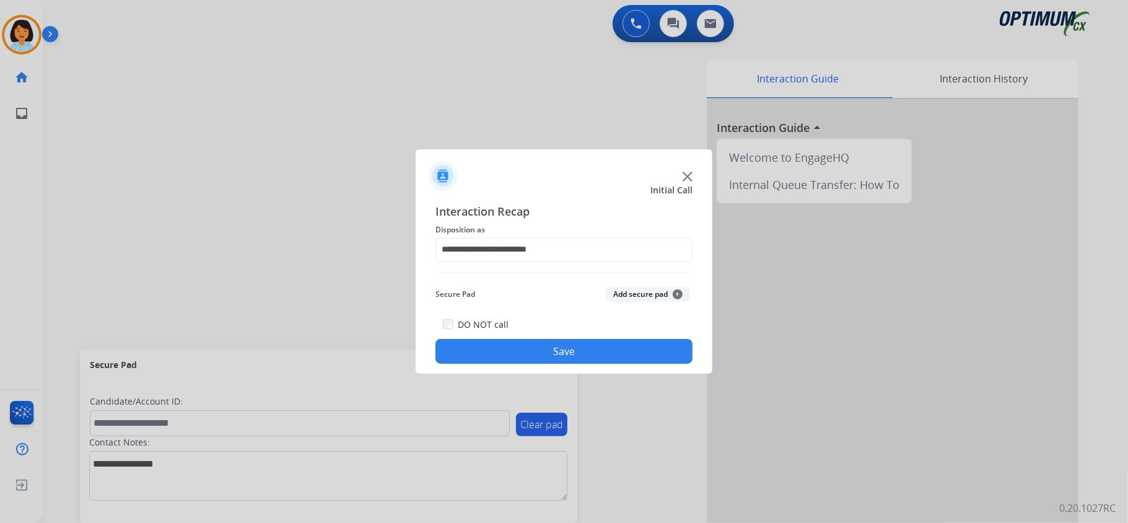
click at [553, 341] on button "Save" at bounding box center [563, 351] width 257 height 25
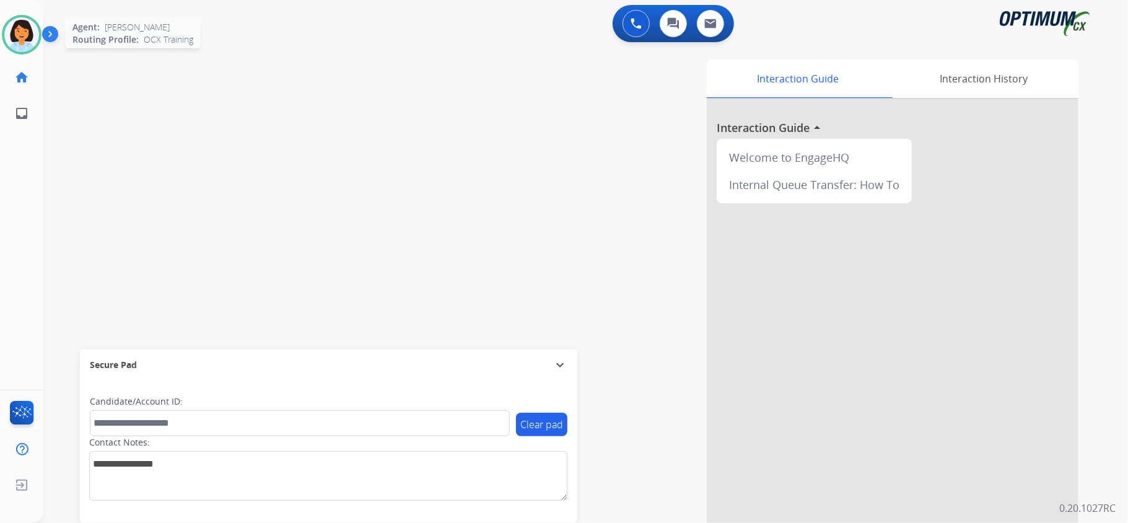
click at [40, 31] on div at bounding box center [22, 35] width 40 height 40
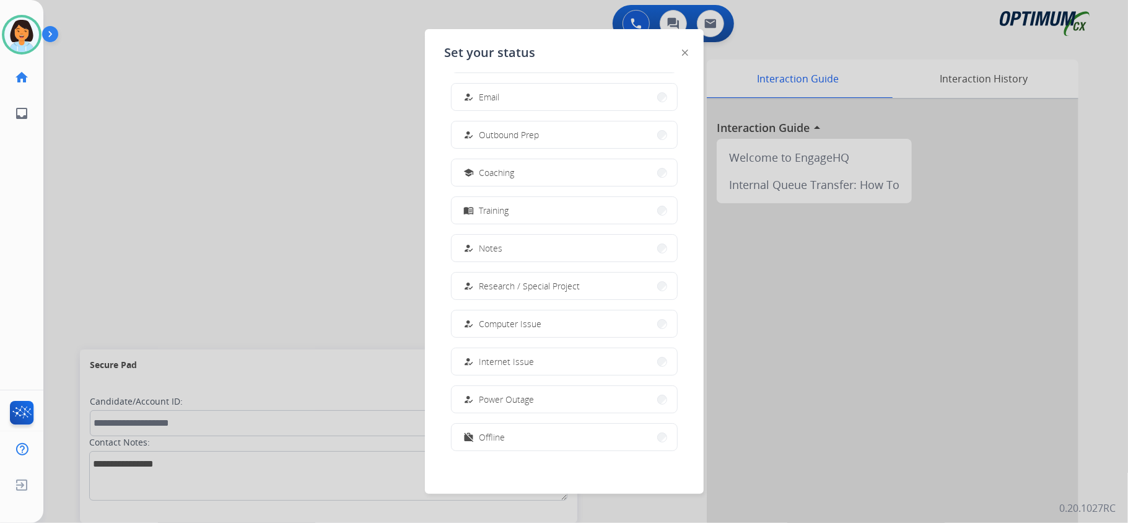
scroll to position [116, 0]
click at [578, 432] on button "work_off Offline" at bounding box center [564, 433] width 225 height 27
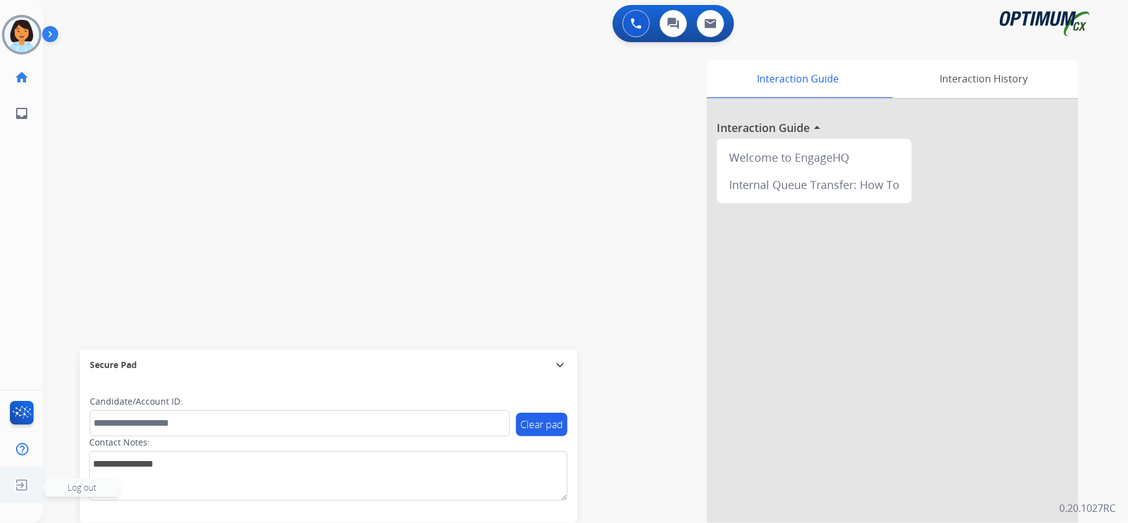
click at [24, 481] on img at bounding box center [22, 485] width 22 height 24
